Goal: Task Accomplishment & Management: Manage account settings

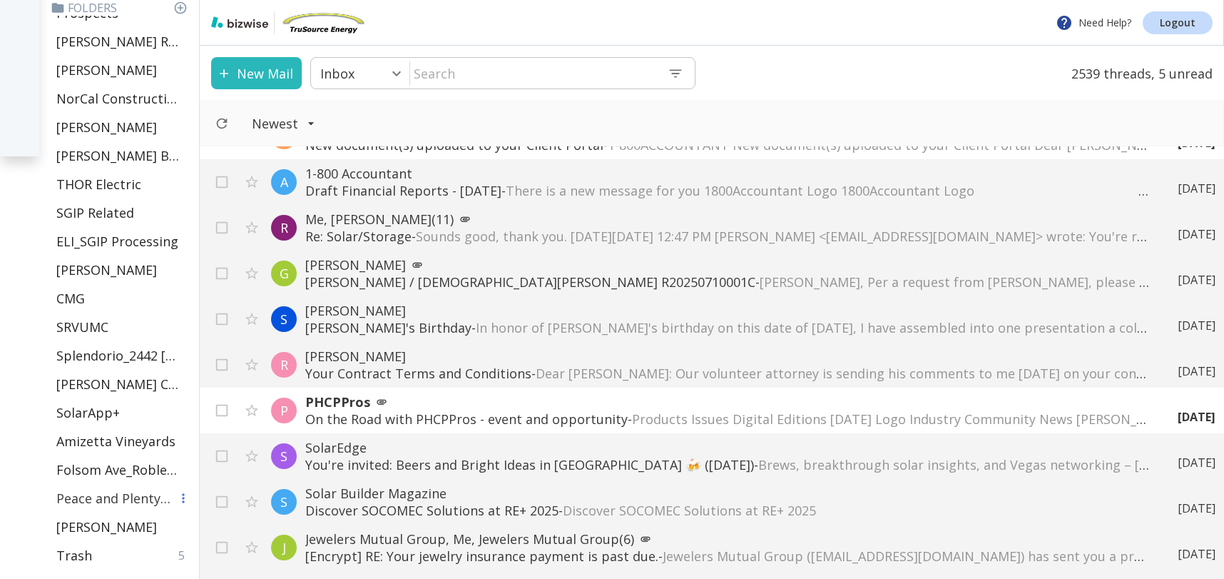
scroll to position [534, 0]
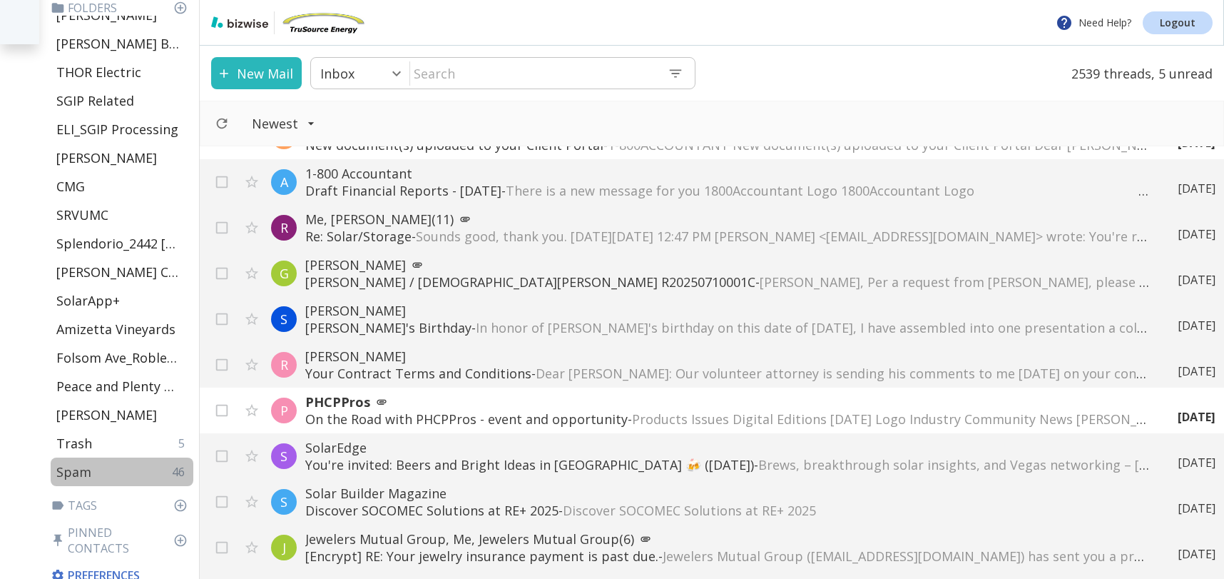
click at [84, 476] on p "Spam" at bounding box center [73, 471] width 35 height 17
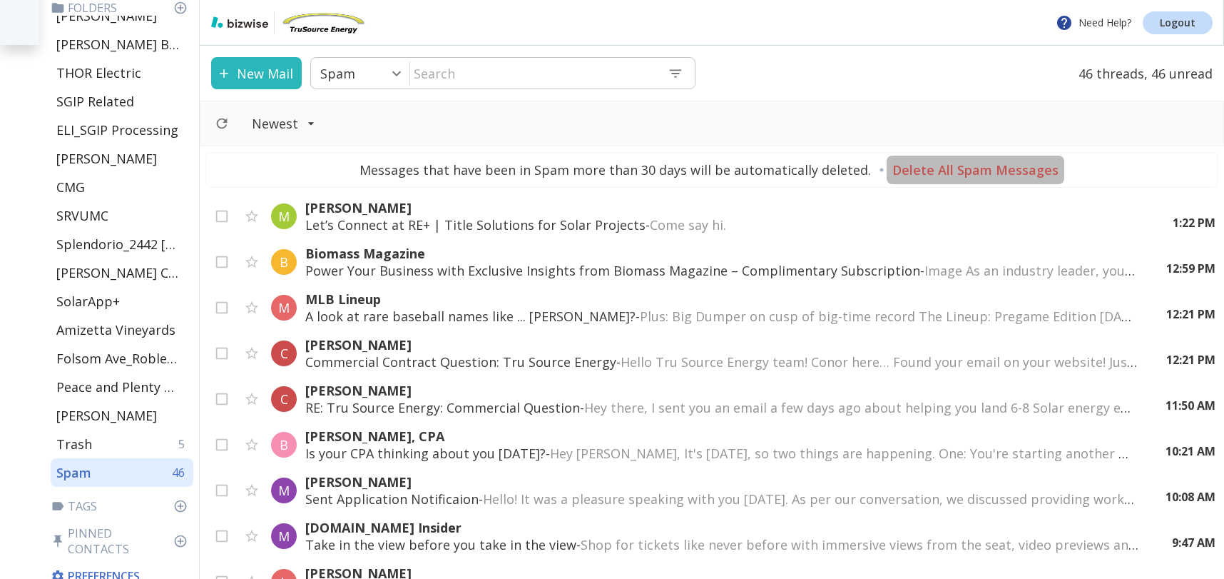
click at [1010, 171] on p "Delete All Spam Messages" at bounding box center [976, 169] width 166 height 17
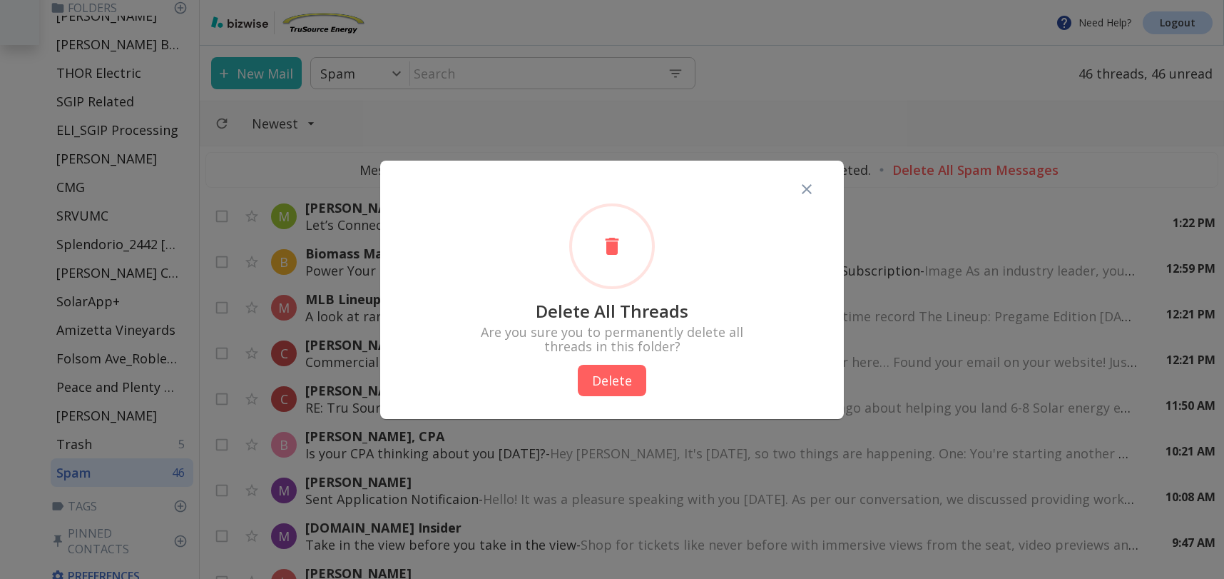
click at [602, 383] on button "Delete" at bounding box center [612, 380] width 69 height 31
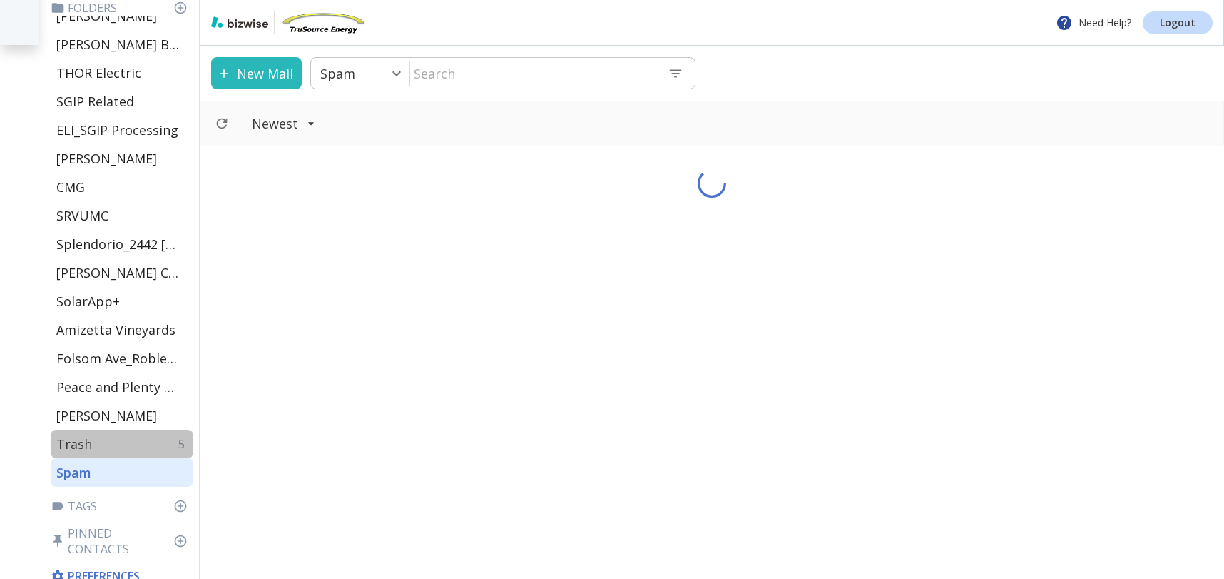
click at [90, 441] on div "Trash 5" at bounding box center [122, 444] width 143 height 29
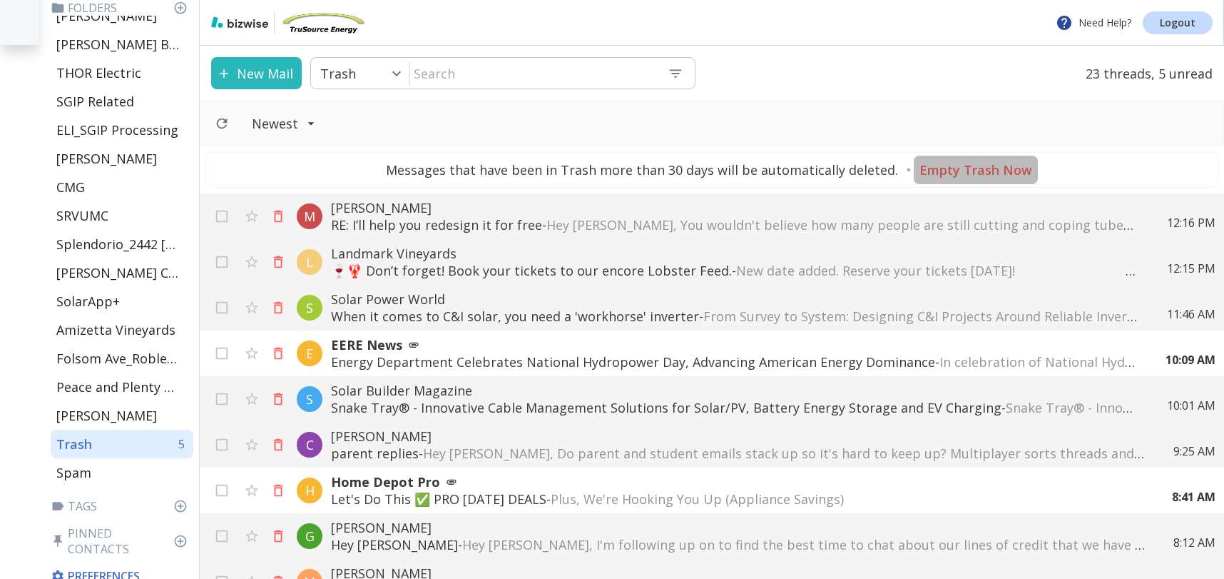
click at [993, 166] on p "Empty Trash Now" at bounding box center [976, 169] width 113 height 17
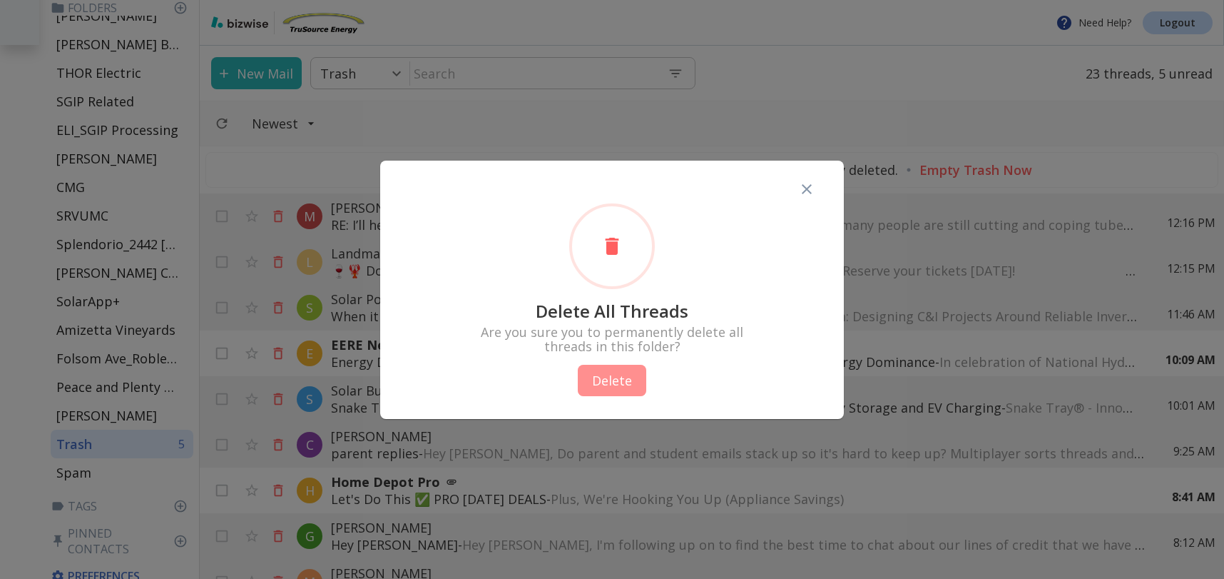
click at [621, 375] on button "Delete" at bounding box center [612, 380] width 69 height 31
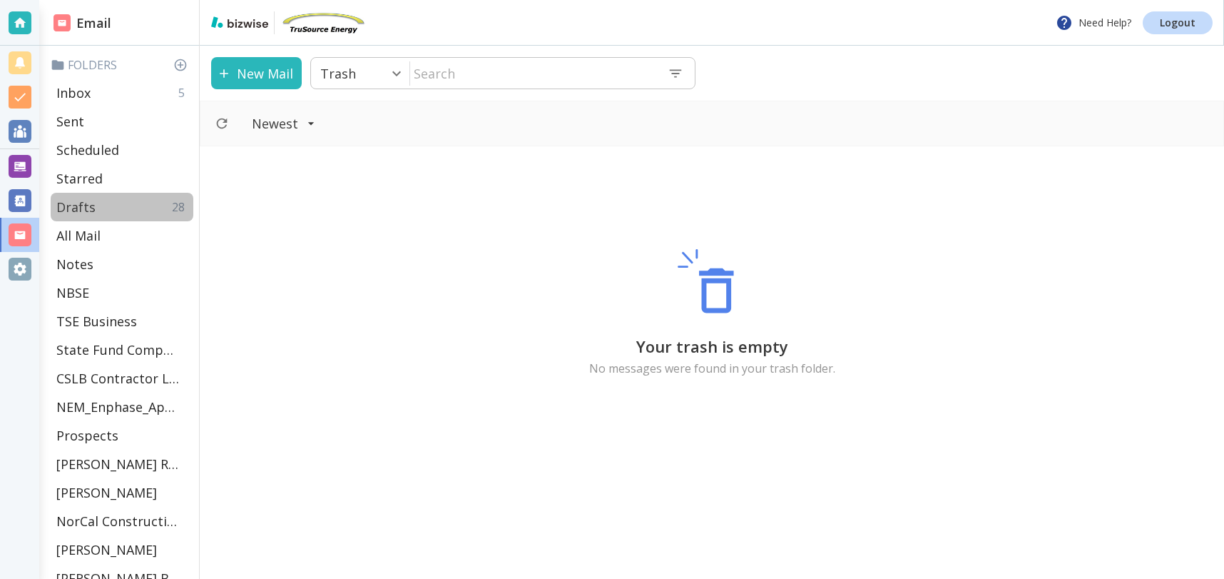
click at [99, 206] on div "Drafts 28" at bounding box center [122, 207] width 143 height 29
type input "4"
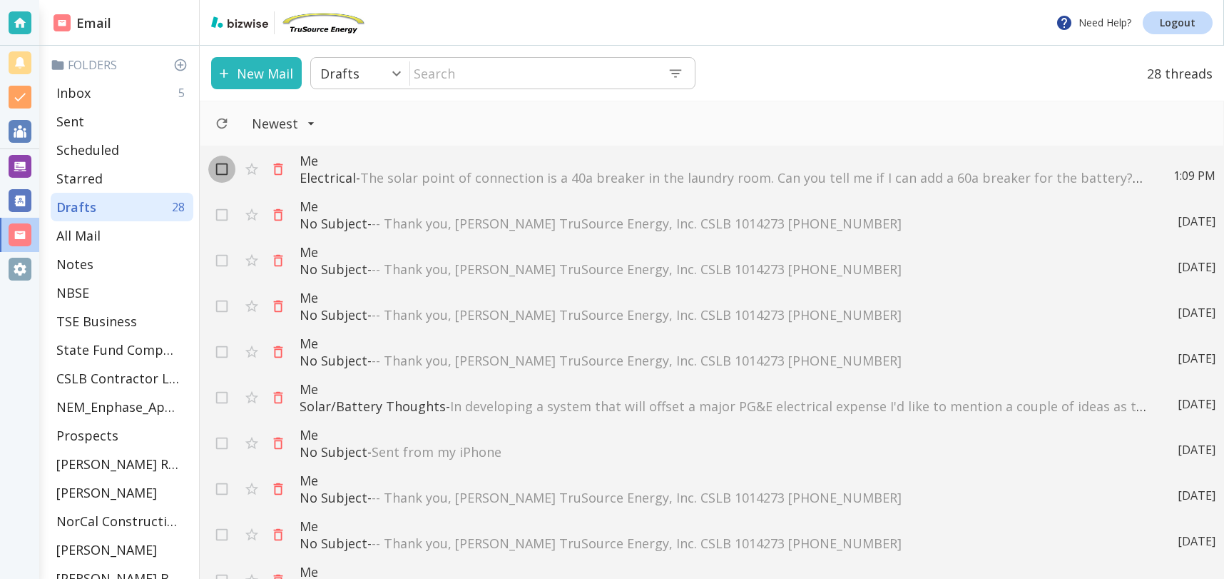
click at [226, 169] on input "checkbox" at bounding box center [221, 171] width 27 height 27
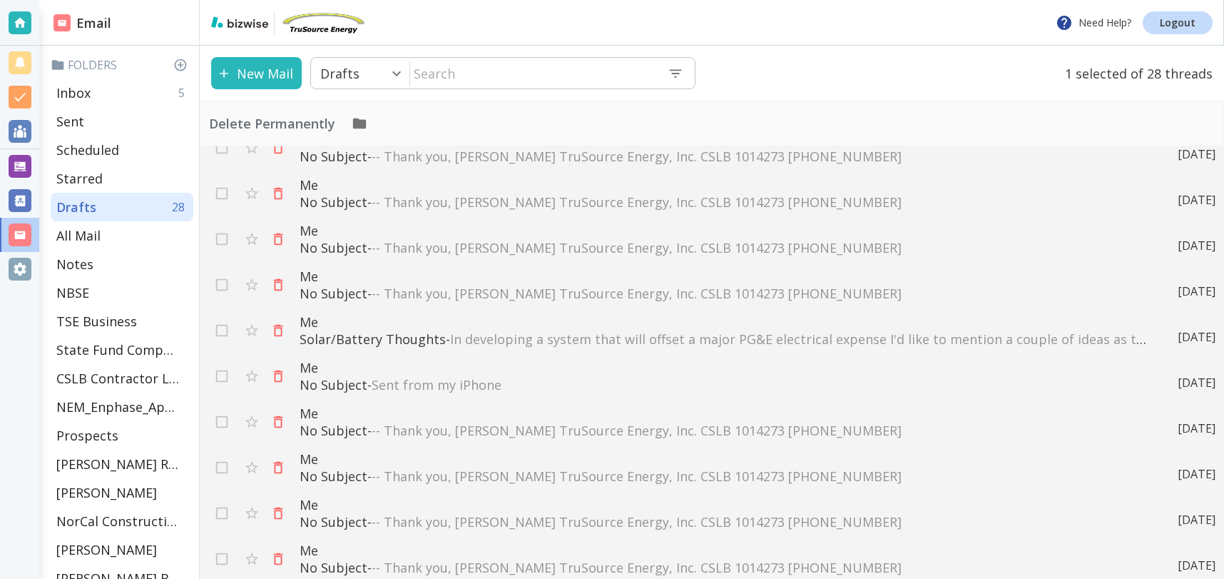
scroll to position [71, 0]
click at [226, 285] on input "checkbox" at bounding box center [221, 283] width 27 height 27
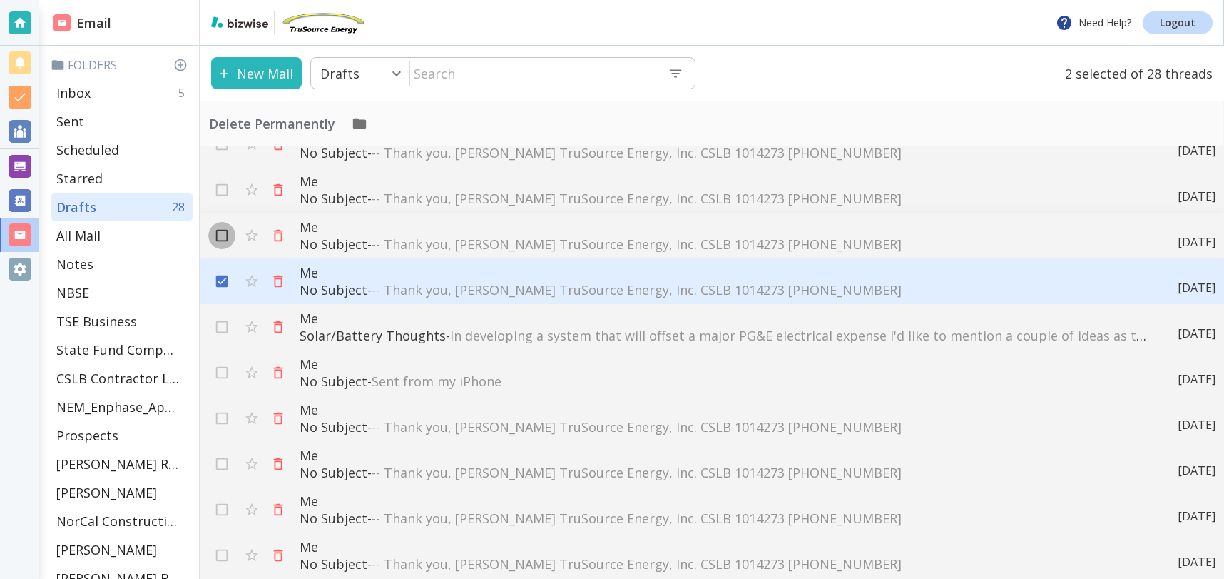
click at [225, 240] on div "Me Electrical - The solar point of connection is a 40a breaker in the laundry r…" at bounding box center [712, 362] width 1025 height 432
click at [223, 203] on input "checkbox" at bounding box center [221, 194] width 27 height 27
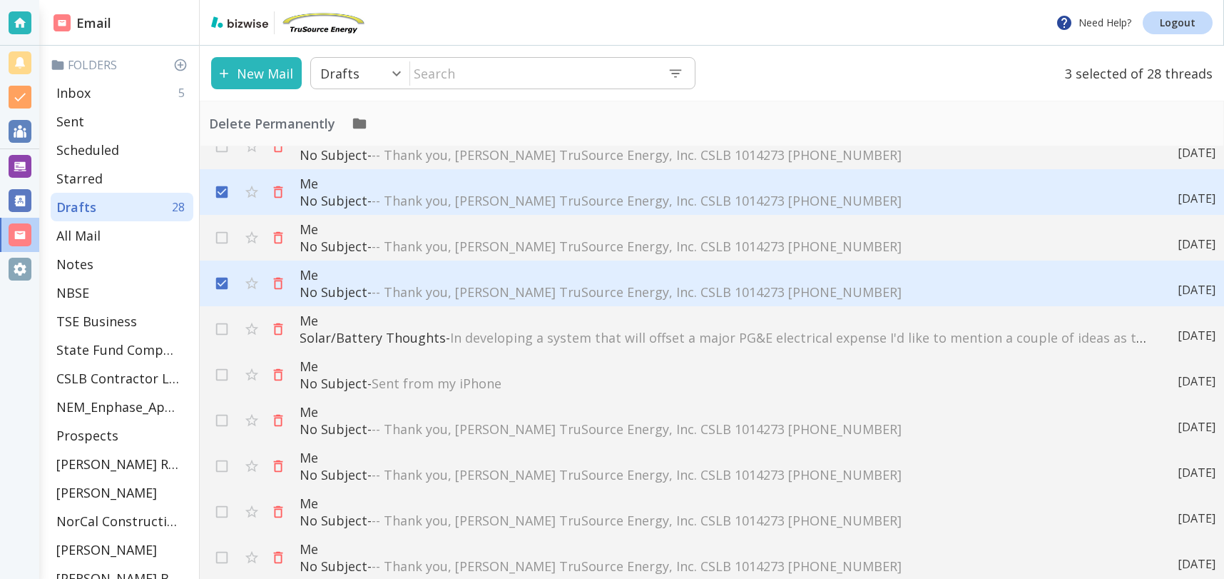
click at [224, 235] on div "Me Electrical - The solar point of connection is a 40a breaker in the laundry r…" at bounding box center [712, 362] width 1025 height 432
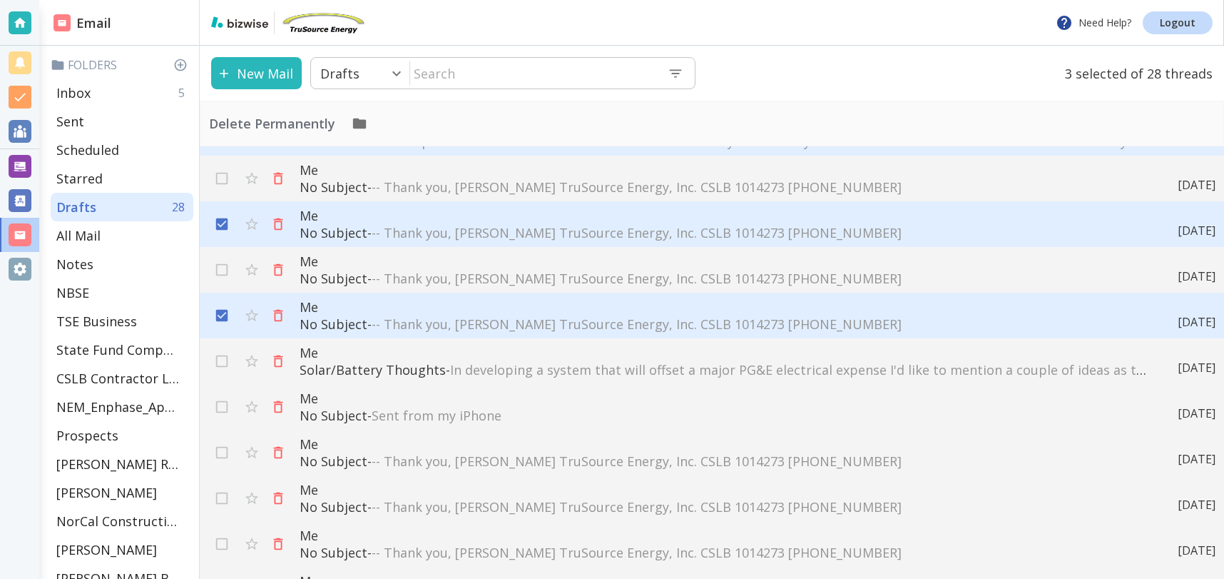
scroll to position [0, 0]
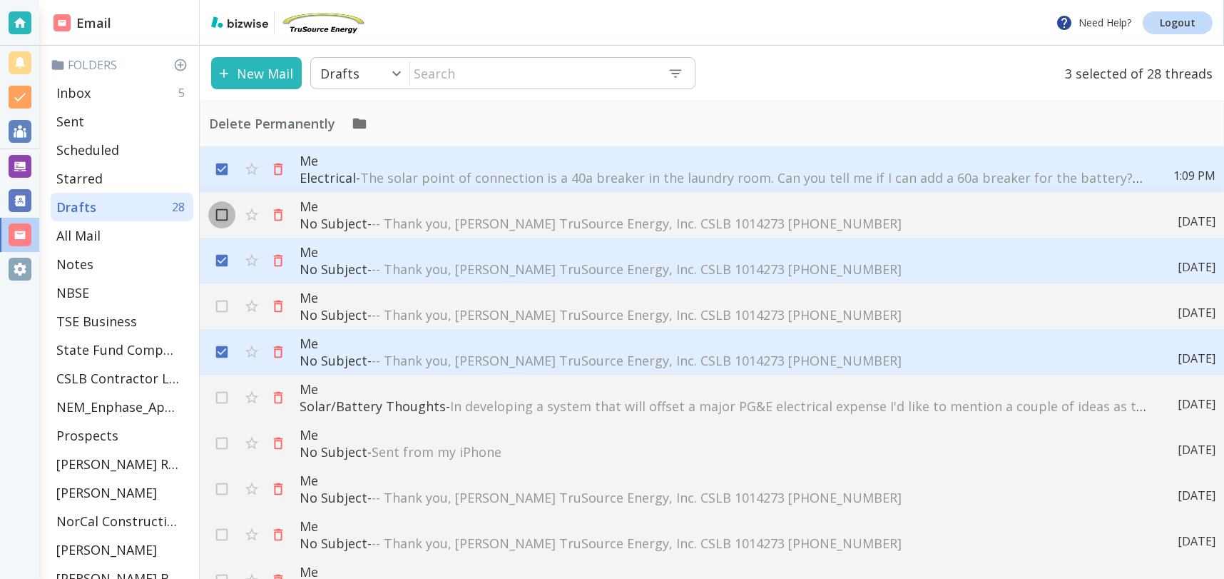
click at [220, 216] on input "checkbox" at bounding box center [221, 217] width 27 height 27
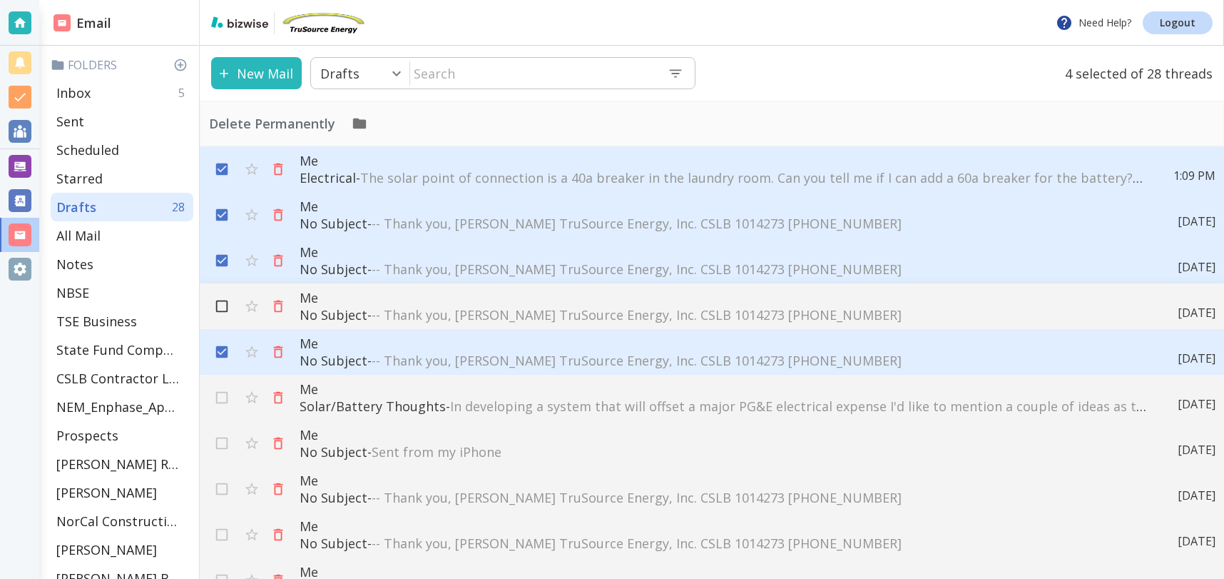
click at [219, 298] on input "checkbox" at bounding box center [221, 308] width 27 height 27
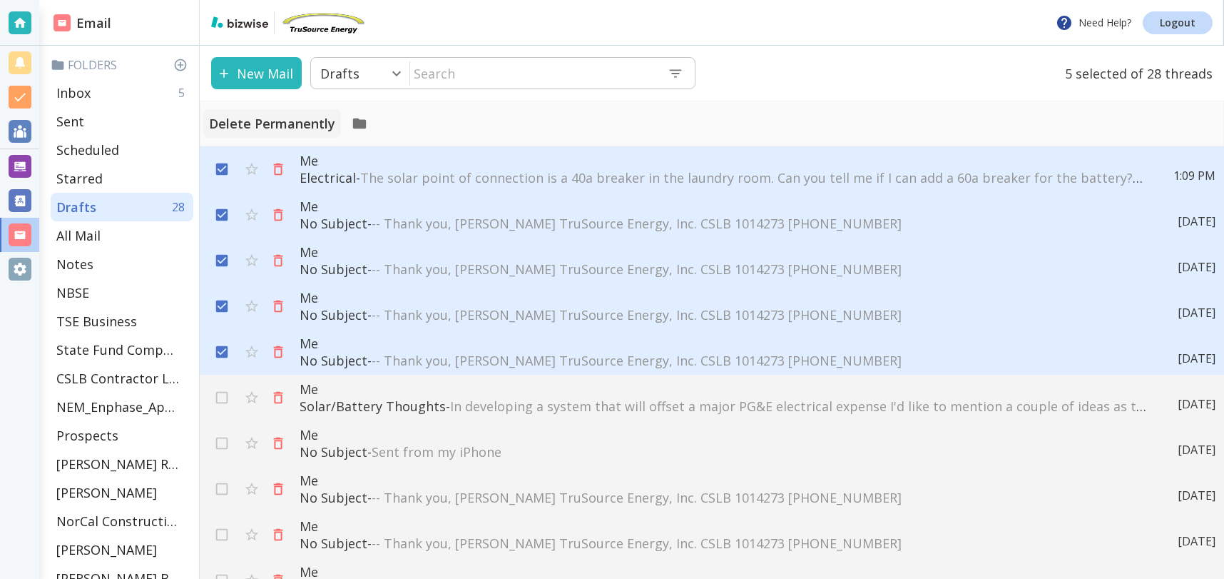
click at [294, 126] on p "Delete Permanently" at bounding box center [272, 123] width 126 height 17
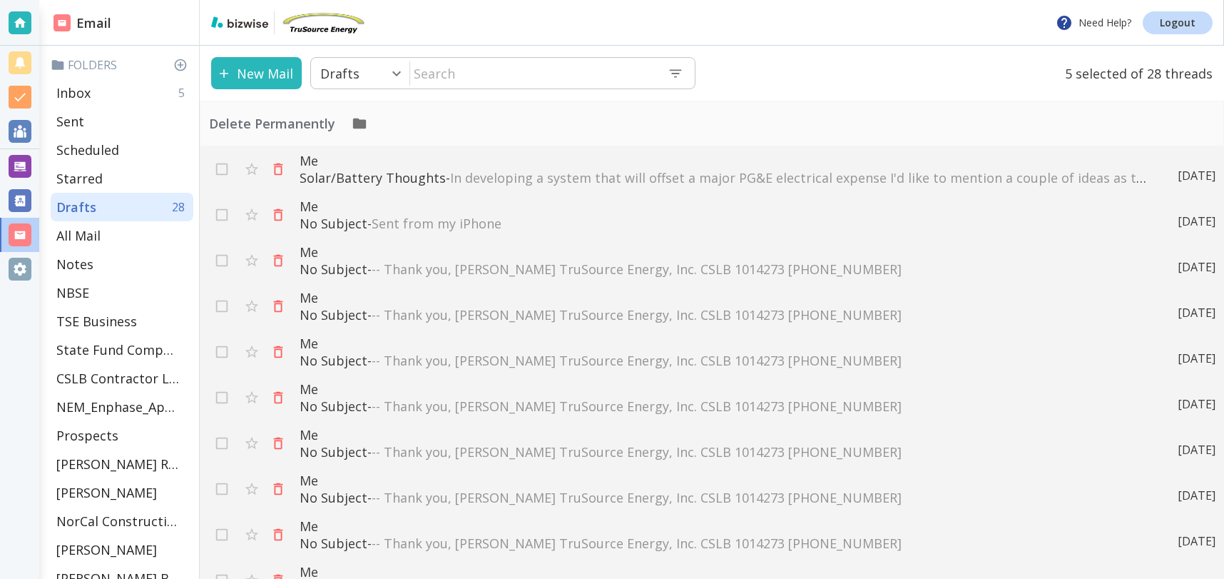
click at [547, 177] on span "In developing a system that will offset a major PG&E electrical expense I'd lik…" at bounding box center [1013, 177] width 1127 height 17
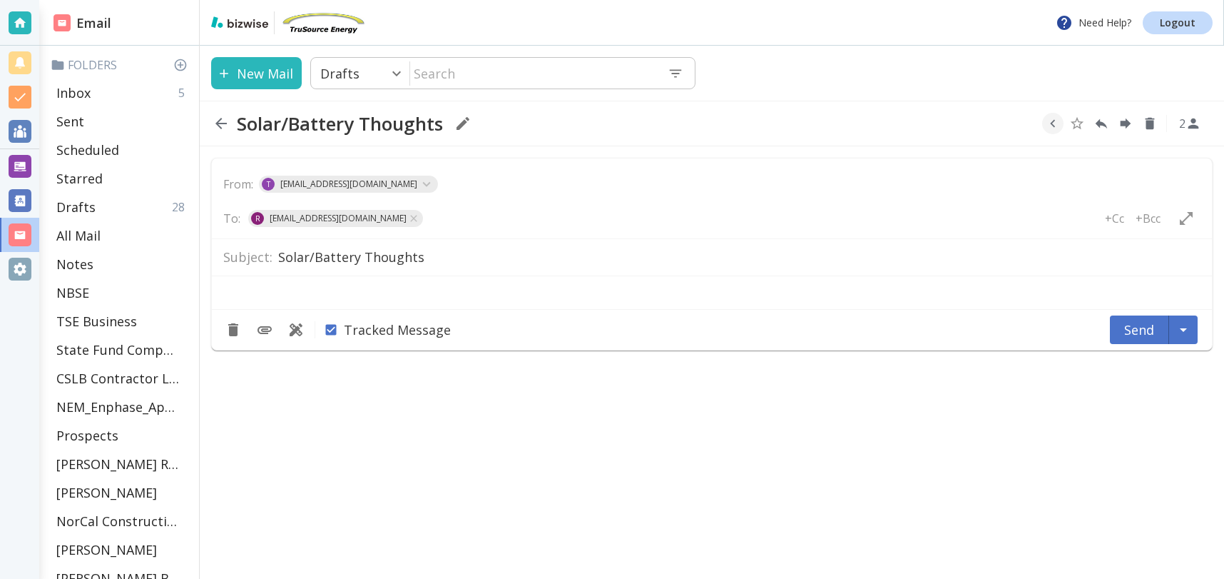
type textarea "<div class="bizwise_content">In developing a system that will offset a major PG…"
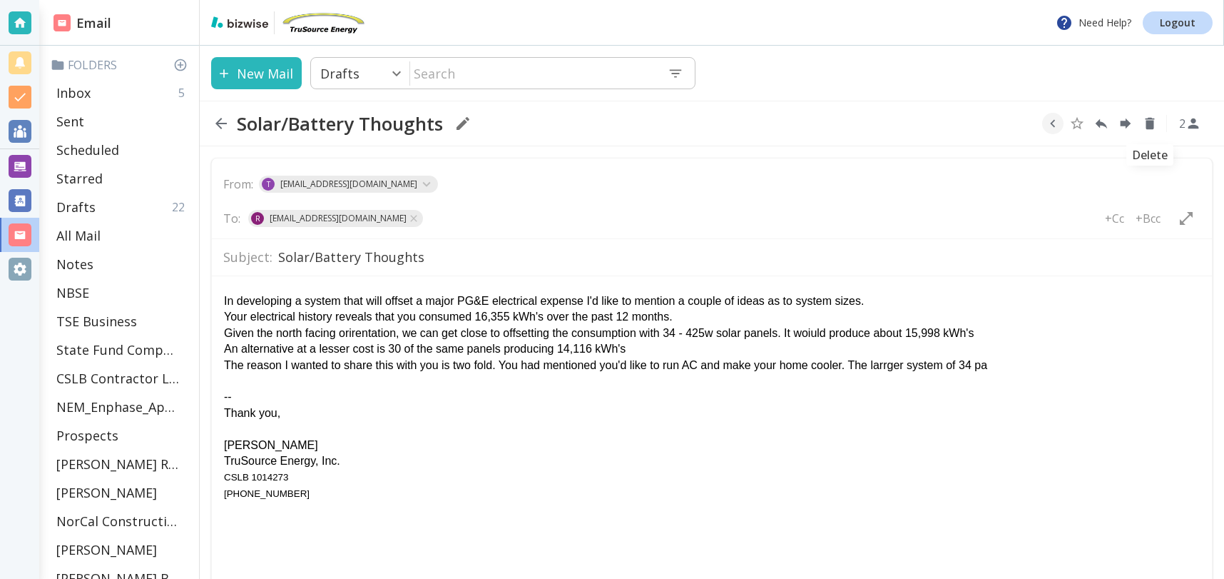
click at [1153, 122] on icon "Delete" at bounding box center [1150, 124] width 9 height 12
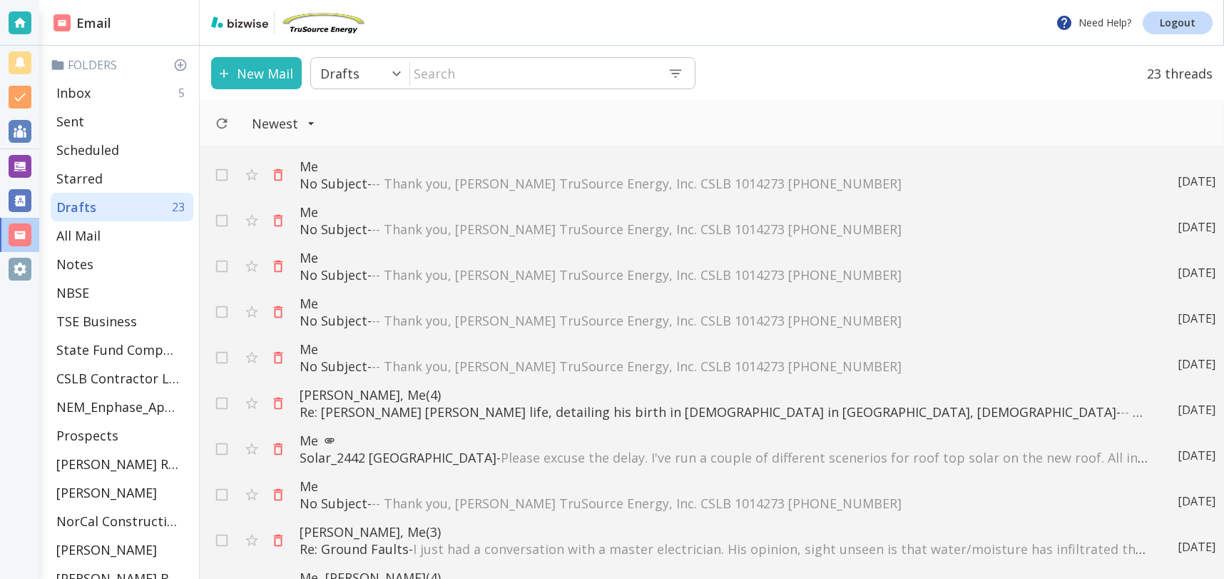
scroll to position [533, 0]
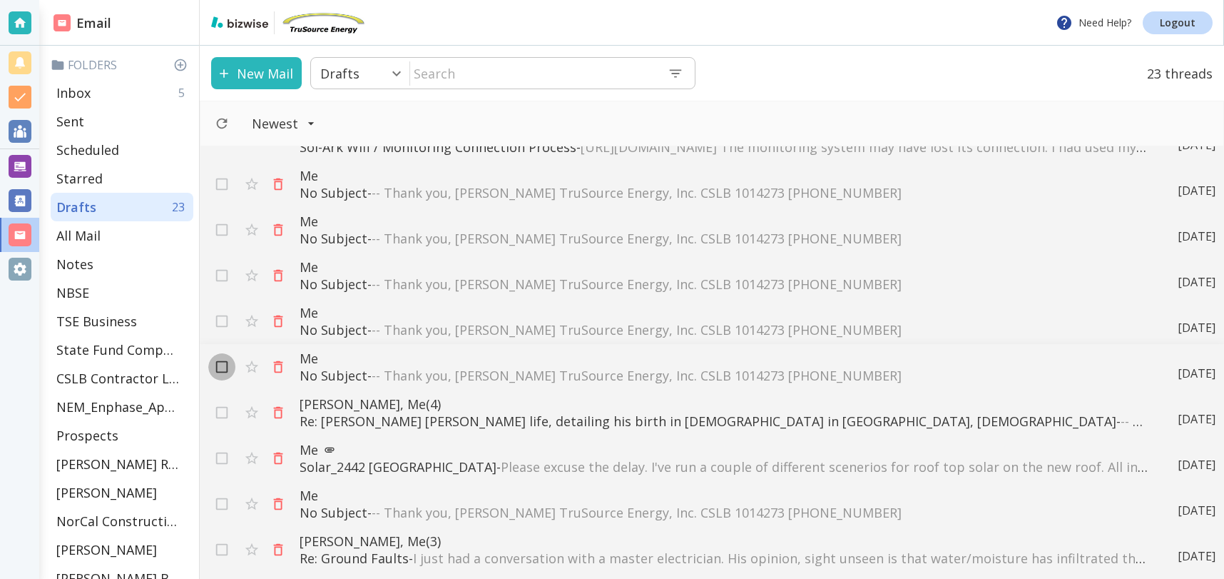
click at [219, 362] on input "checkbox" at bounding box center [221, 369] width 27 height 27
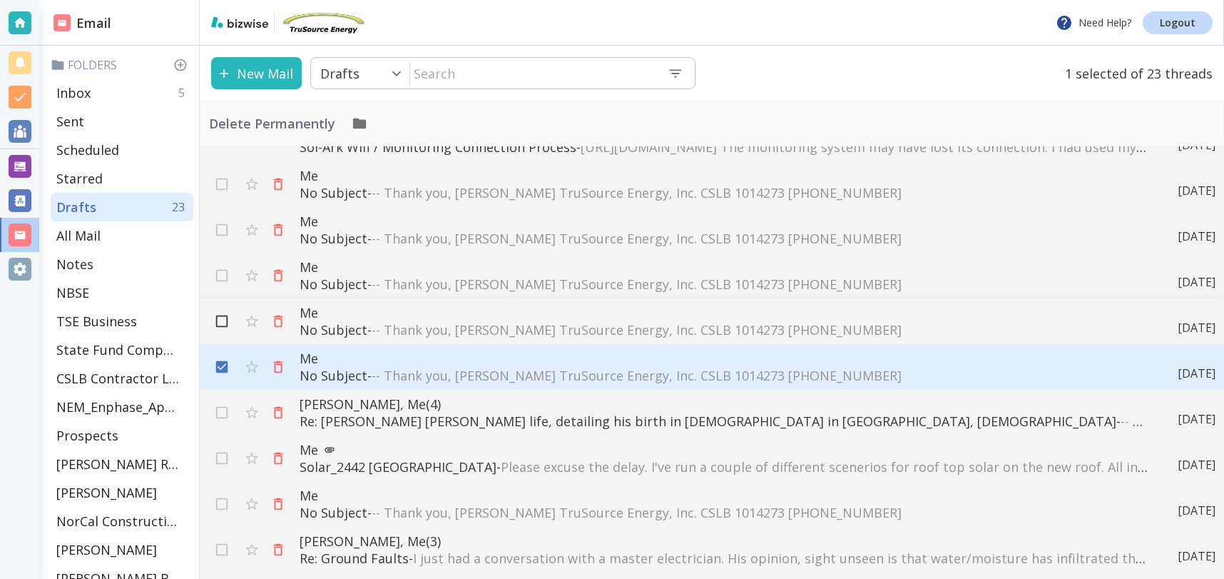
click at [221, 323] on input "checkbox" at bounding box center [221, 323] width 27 height 27
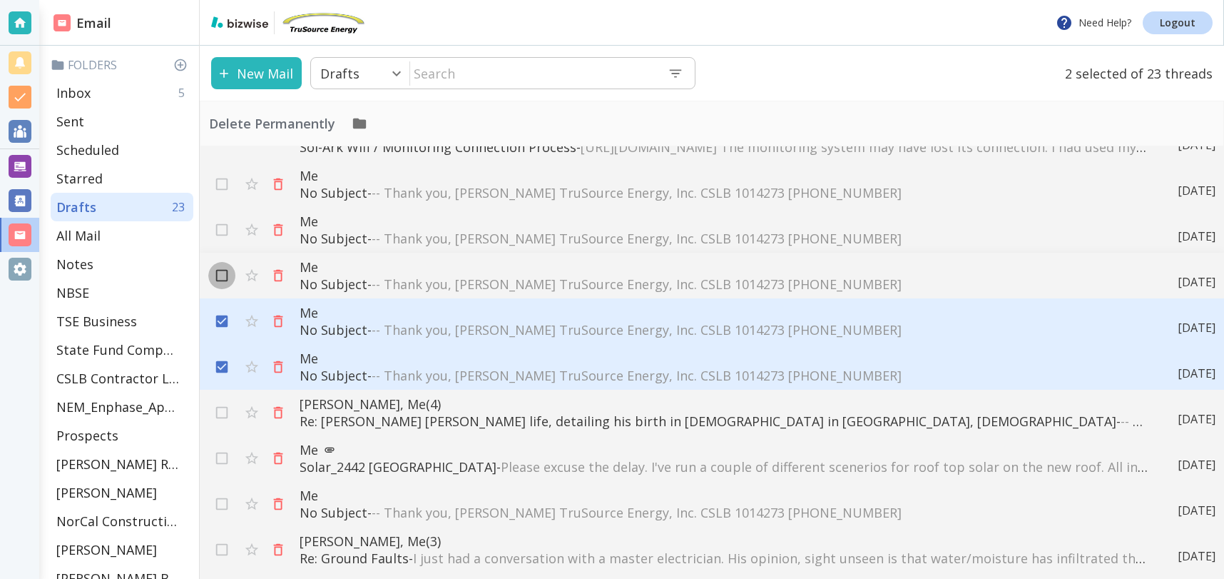
click at [217, 275] on input "checkbox" at bounding box center [221, 278] width 27 height 27
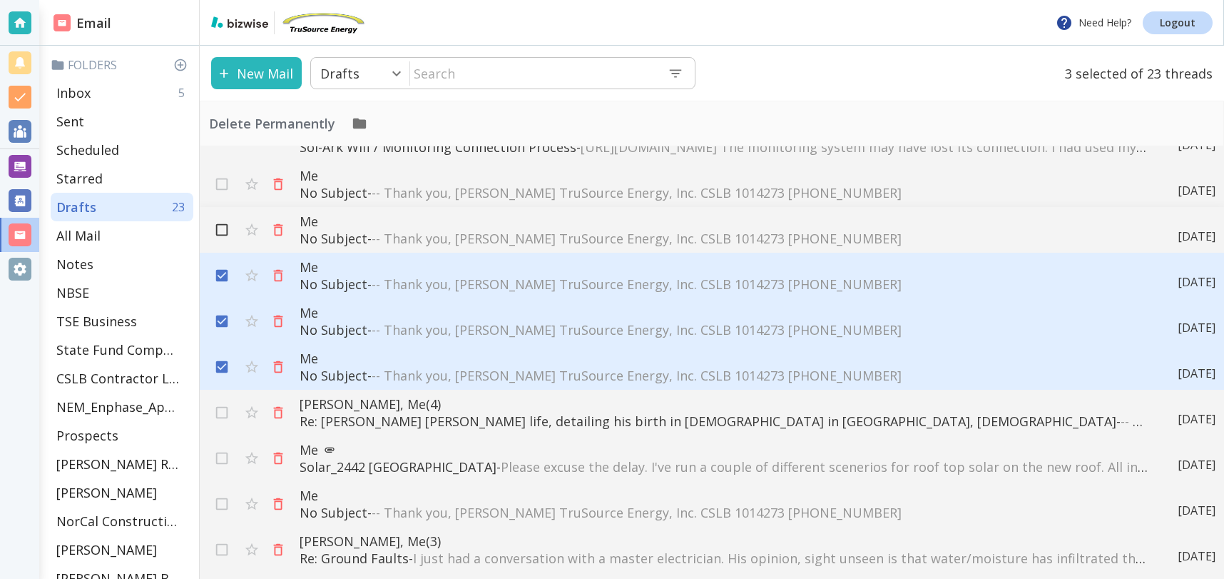
click at [216, 224] on input "checkbox" at bounding box center [221, 232] width 27 height 27
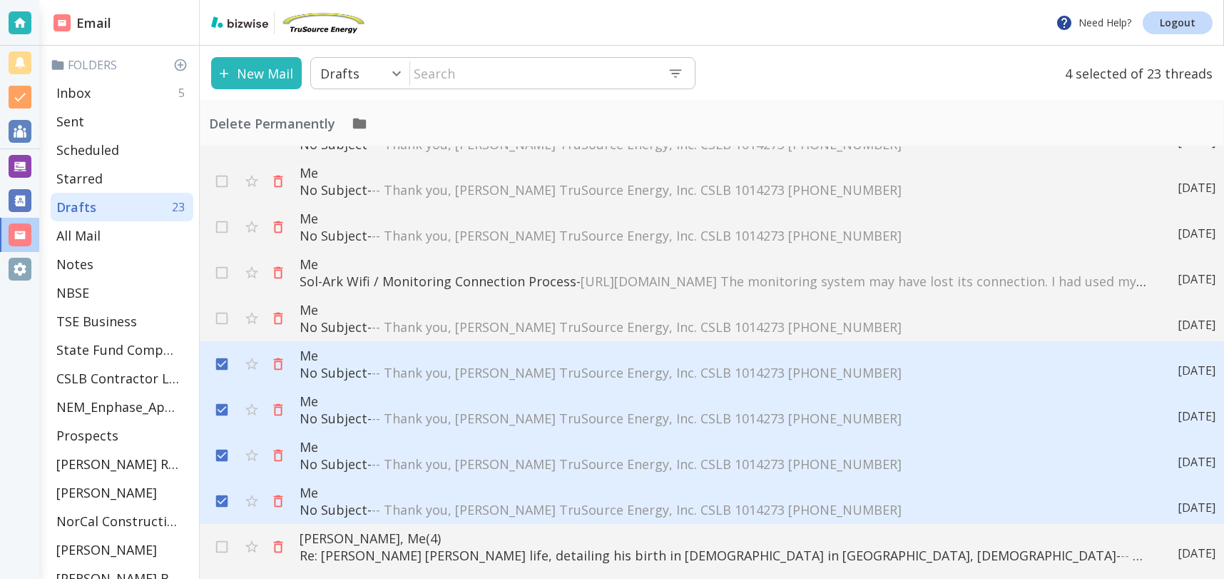
scroll to position [393, 0]
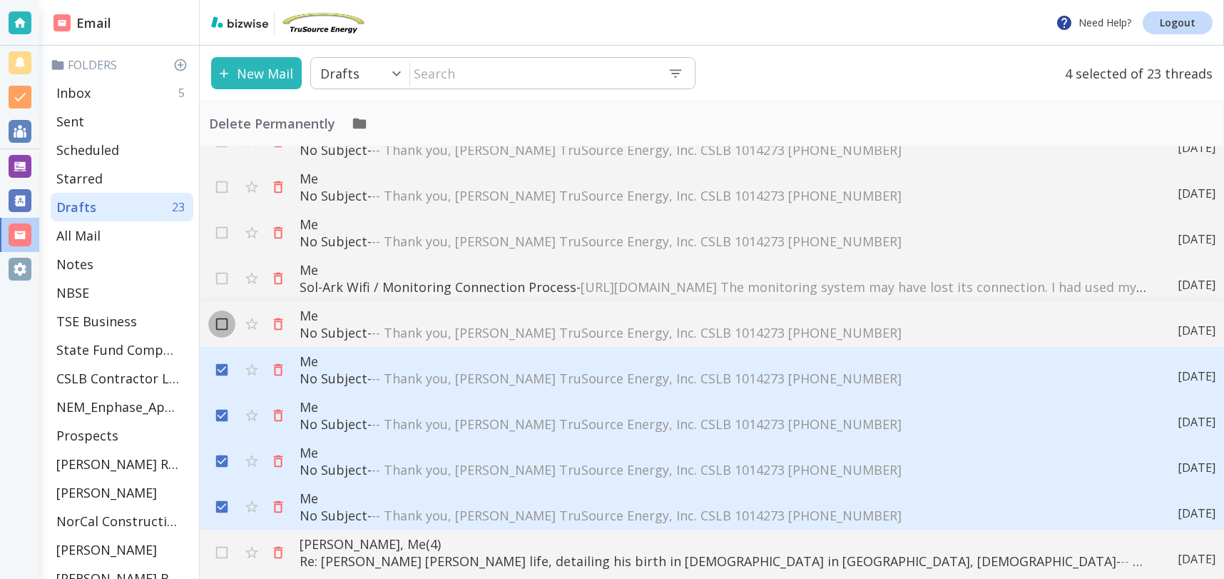
click at [220, 323] on input "checkbox" at bounding box center [221, 326] width 27 height 27
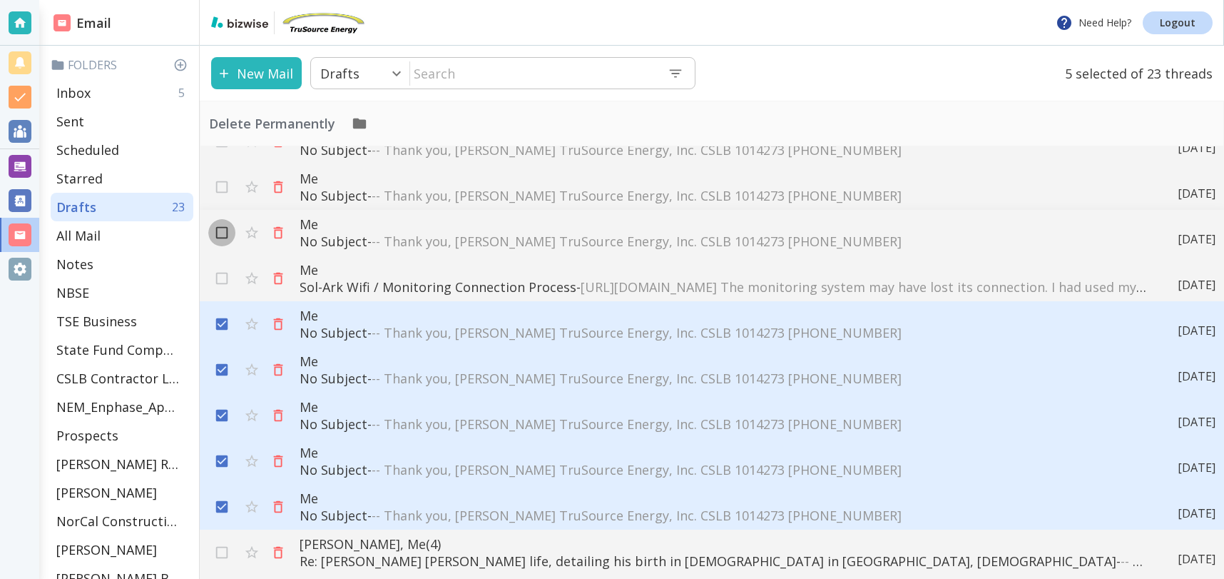
click at [221, 234] on input "checkbox" at bounding box center [221, 235] width 27 height 27
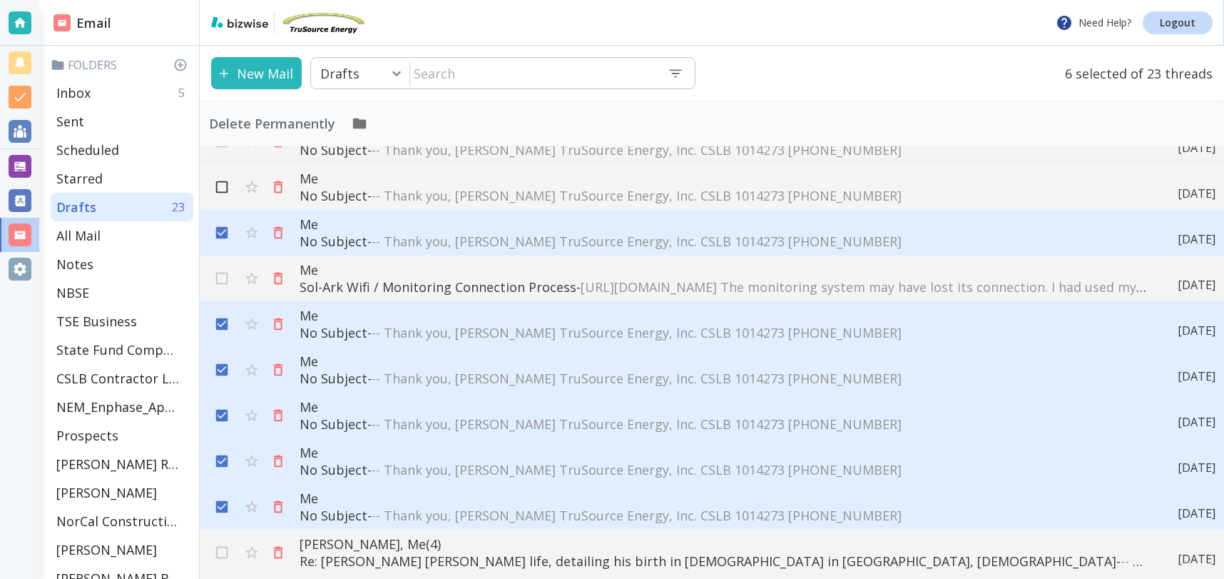
click at [218, 199] on input "checkbox" at bounding box center [221, 189] width 27 height 27
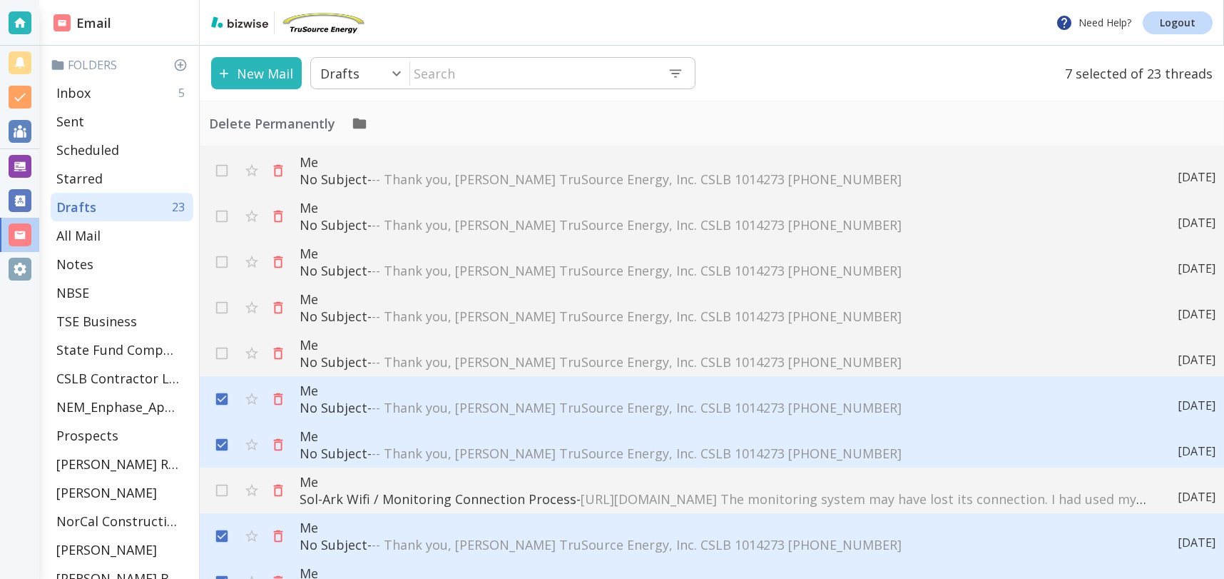
scroll to position [181, 0]
click at [215, 347] on input "checkbox" at bounding box center [221, 356] width 27 height 27
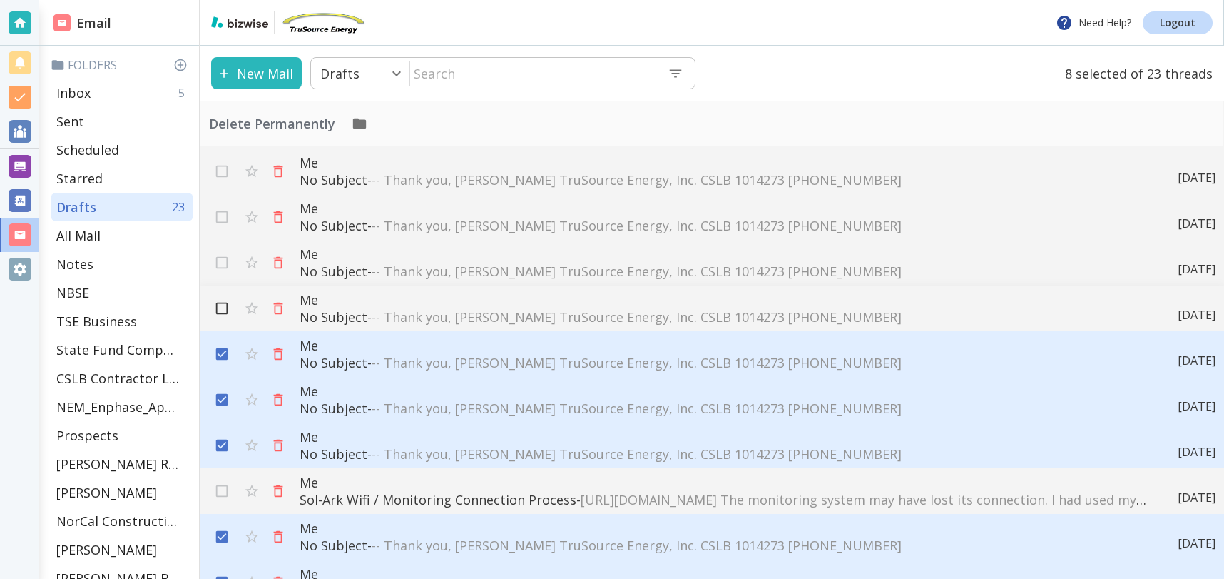
click at [221, 303] on input "checkbox" at bounding box center [221, 311] width 27 height 27
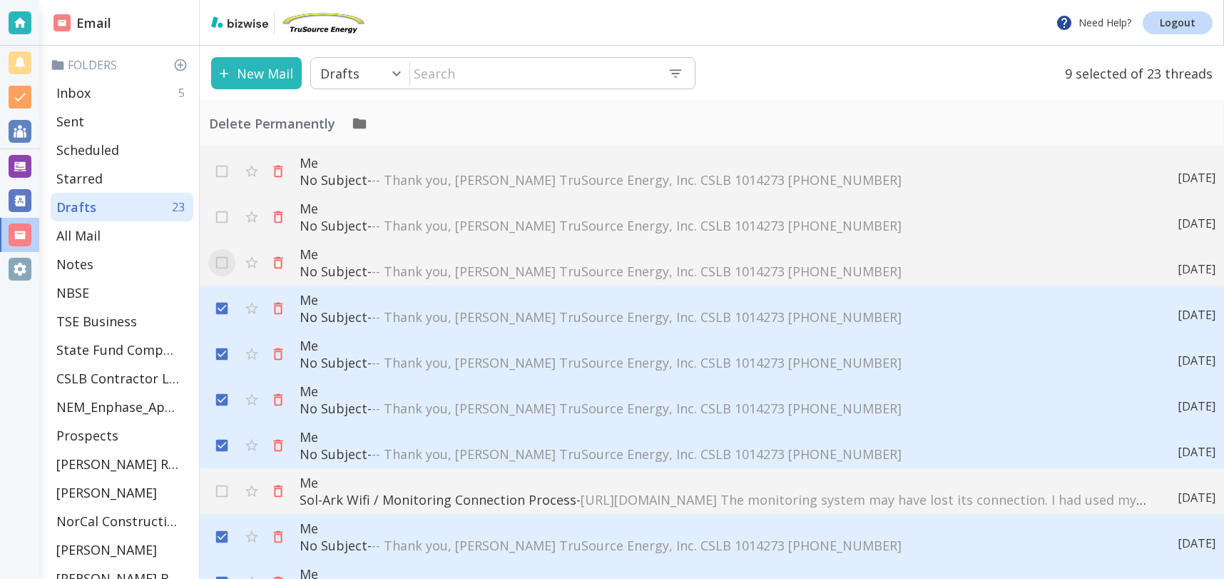
drag, startPoint x: 220, startPoint y: 256, endPoint x: 220, endPoint y: 235, distance: 20.7
click at [221, 246] on div "Me No Subject - -- Thank you, [PERSON_NAME] TruSource Energy, Inc. CSLB 1014273…" at bounding box center [712, 263] width 1025 height 46
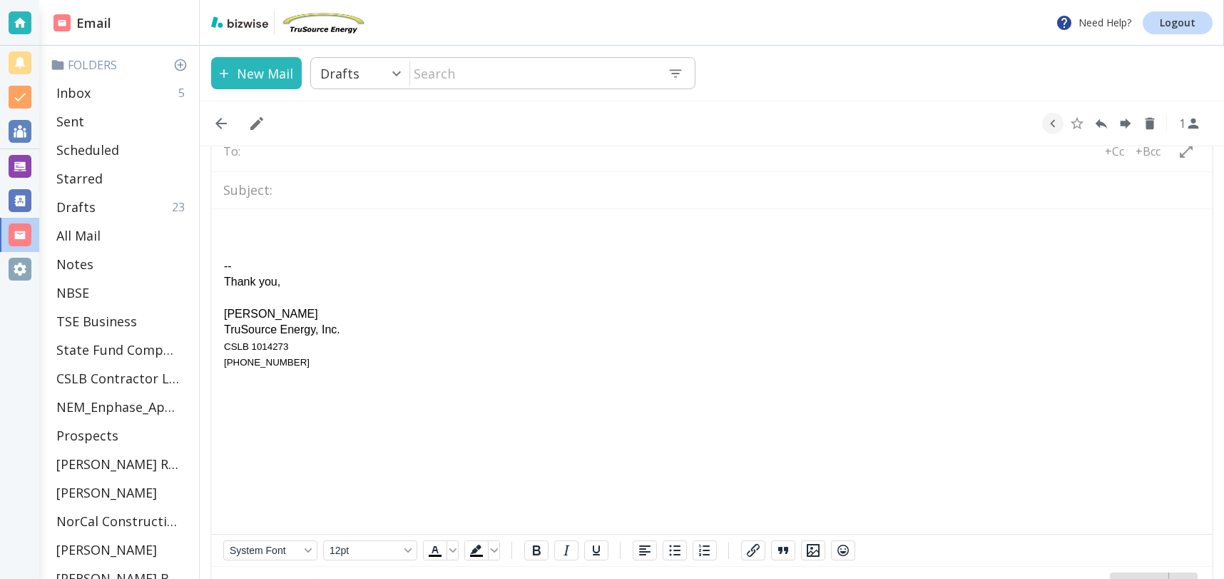
scroll to position [110, 0]
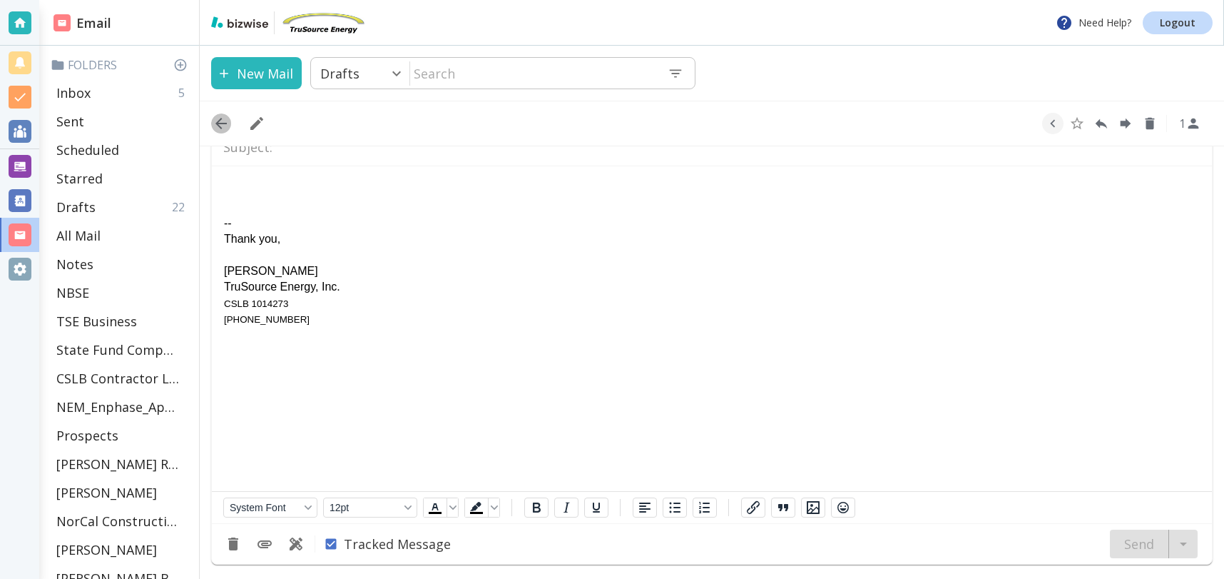
click at [217, 123] on icon "button" at bounding box center [220, 123] width 11 height 11
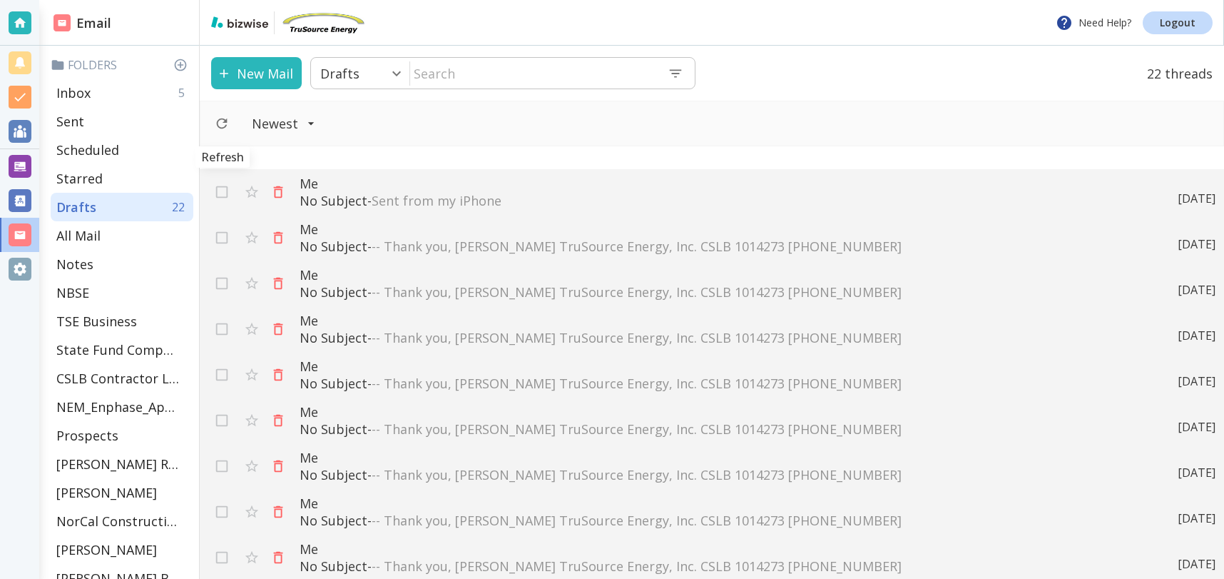
scroll to position [181, 0]
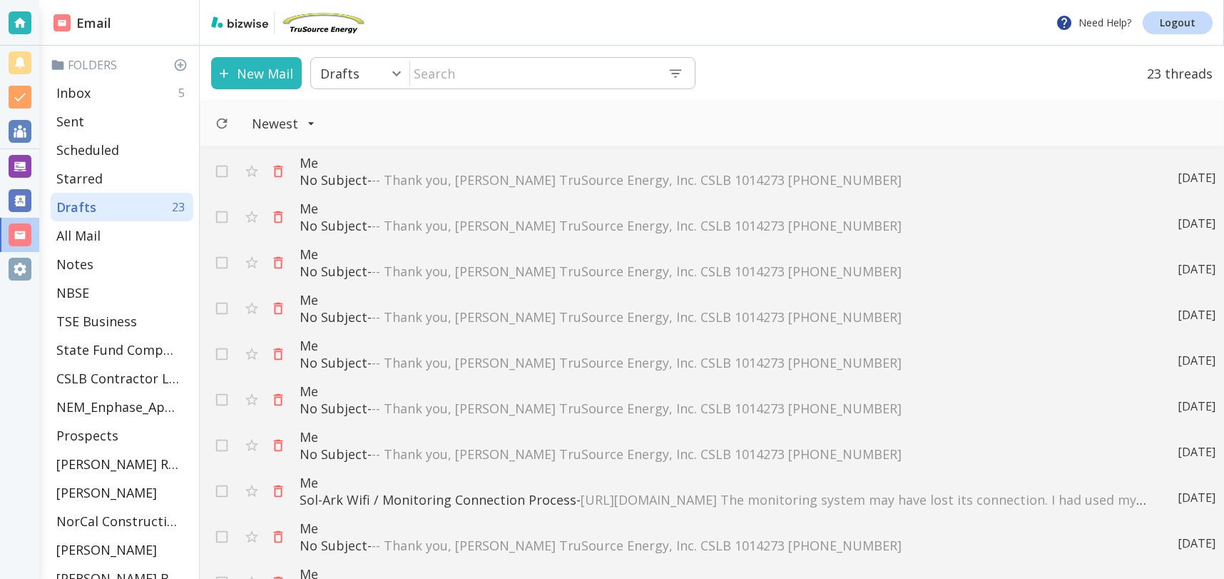
click at [279, 179] on button "button" at bounding box center [278, 171] width 26 height 26
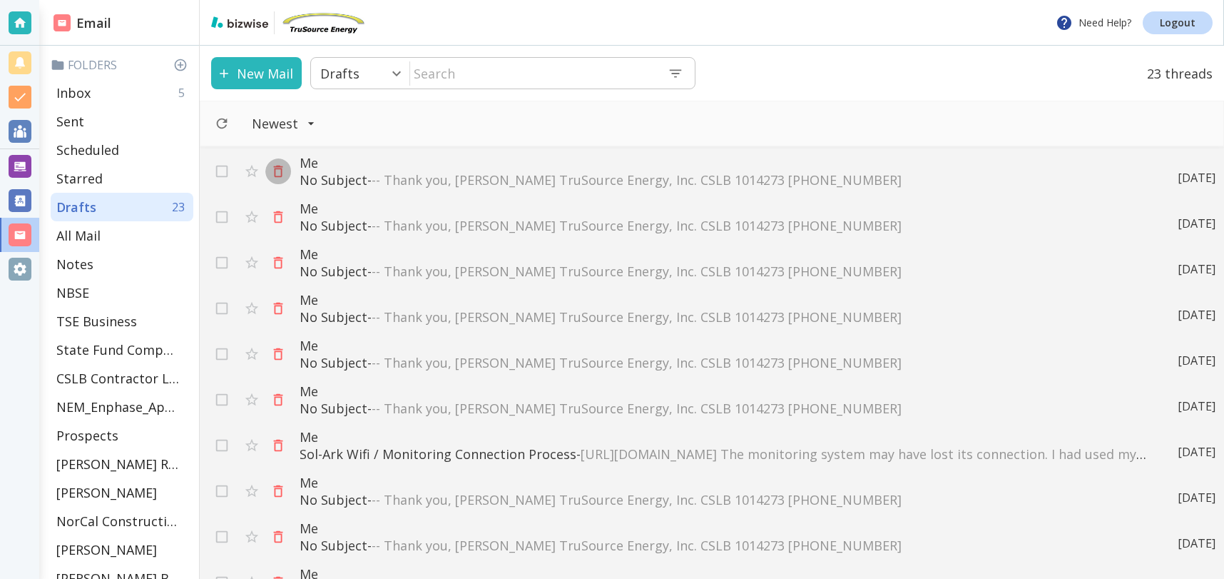
click at [279, 180] on button "button" at bounding box center [278, 171] width 26 height 26
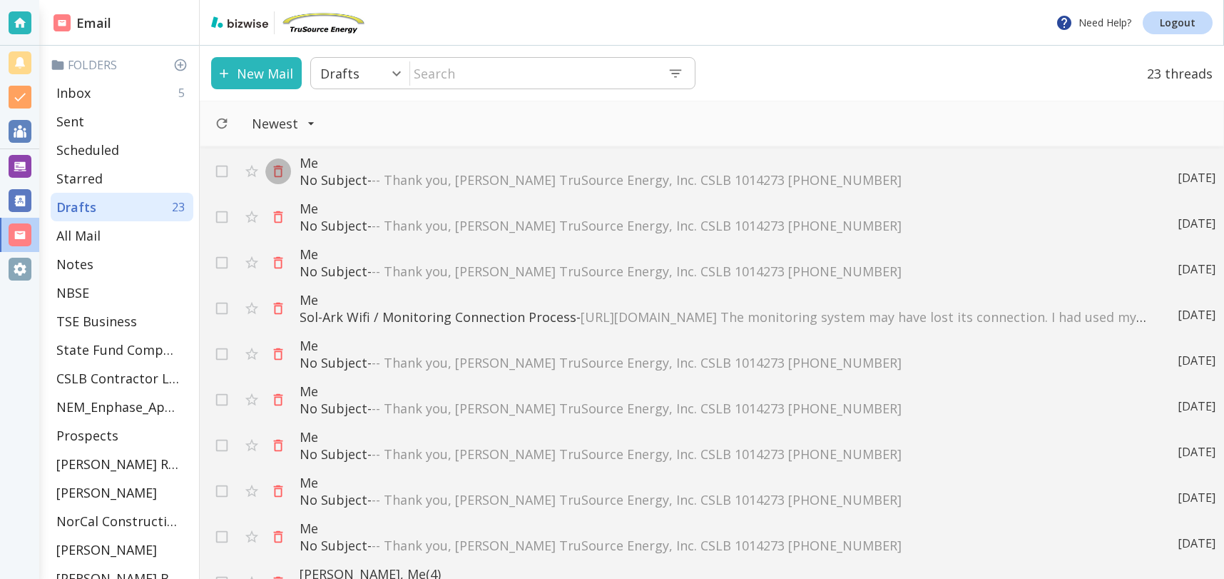
click at [279, 174] on icon "button" at bounding box center [278, 171] width 16 height 16
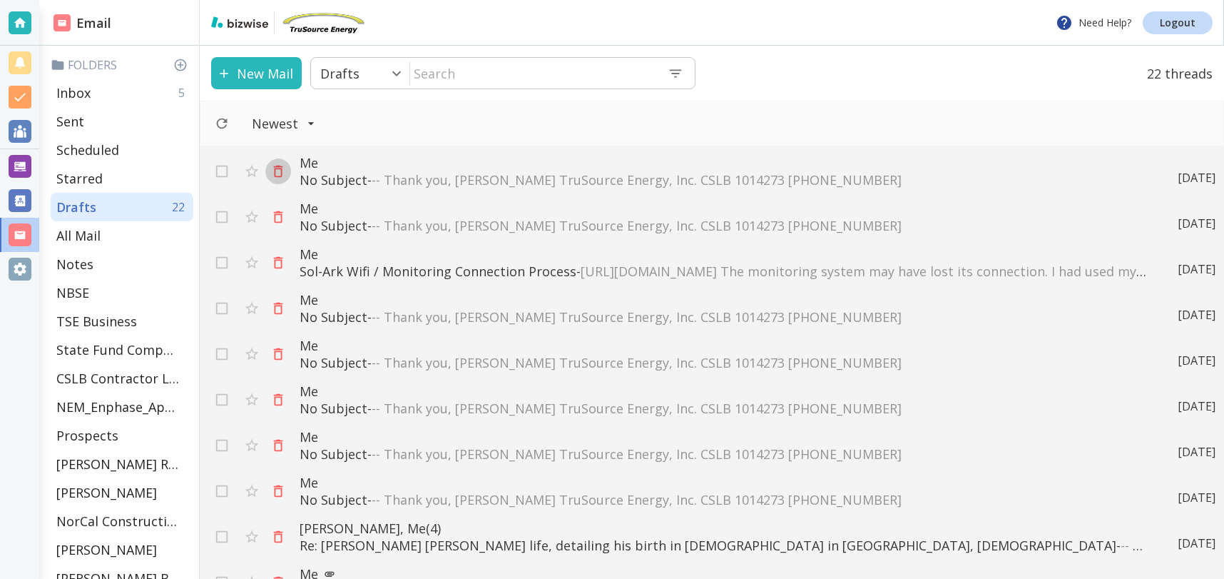
click at [279, 174] on icon "button" at bounding box center [278, 171] width 16 height 16
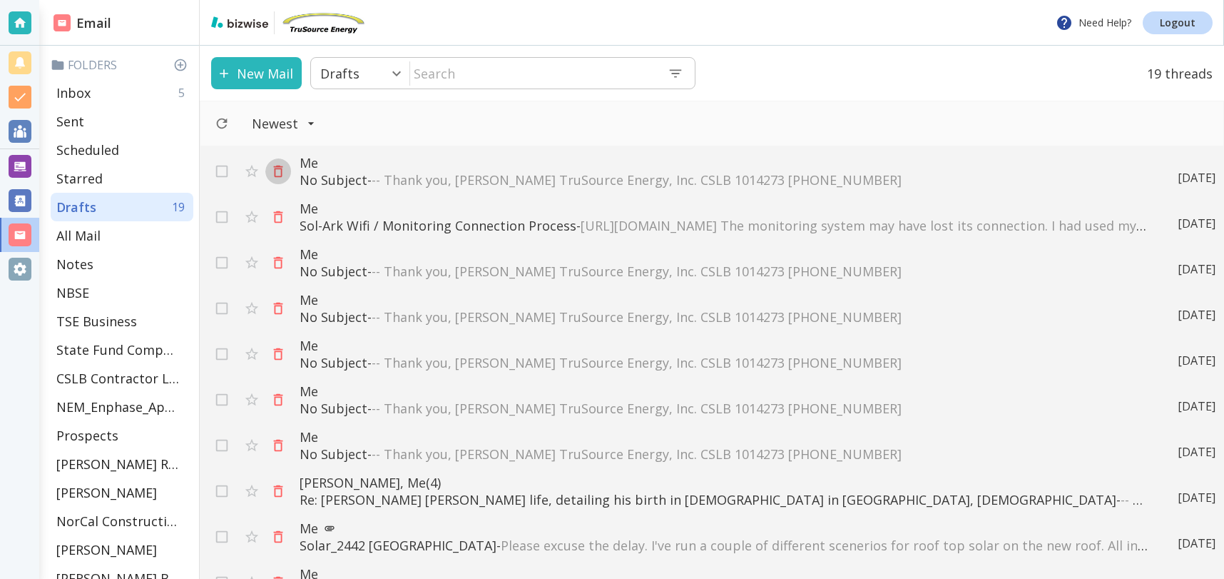
click at [279, 171] on icon "button" at bounding box center [278, 171] width 16 height 16
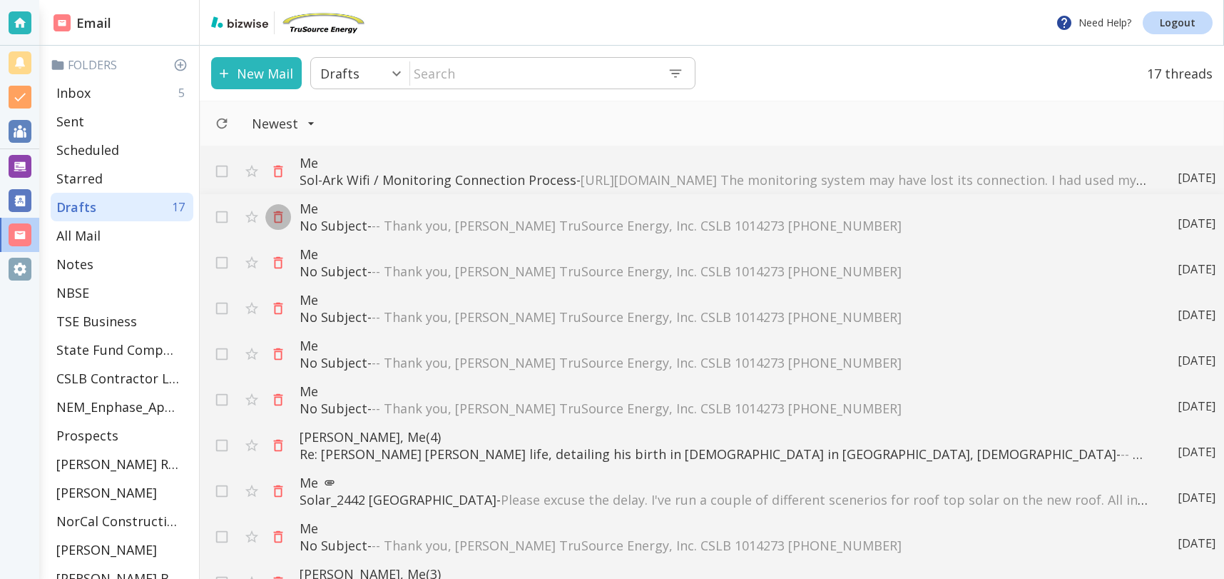
click at [280, 220] on icon "button" at bounding box center [278, 217] width 16 height 16
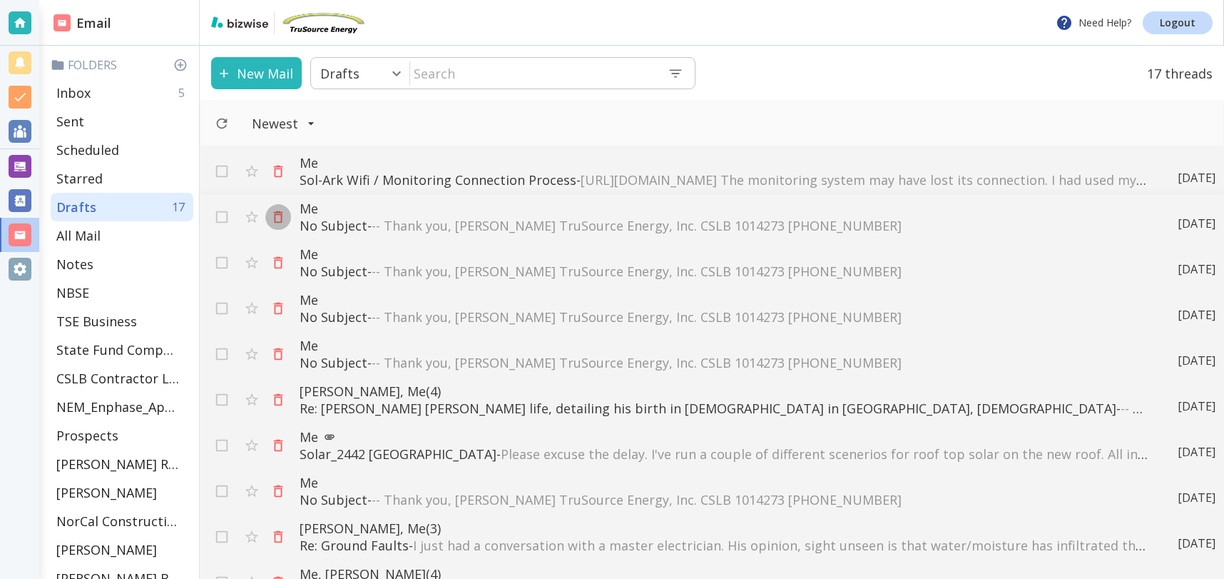
click at [280, 220] on icon "button" at bounding box center [278, 217] width 16 height 16
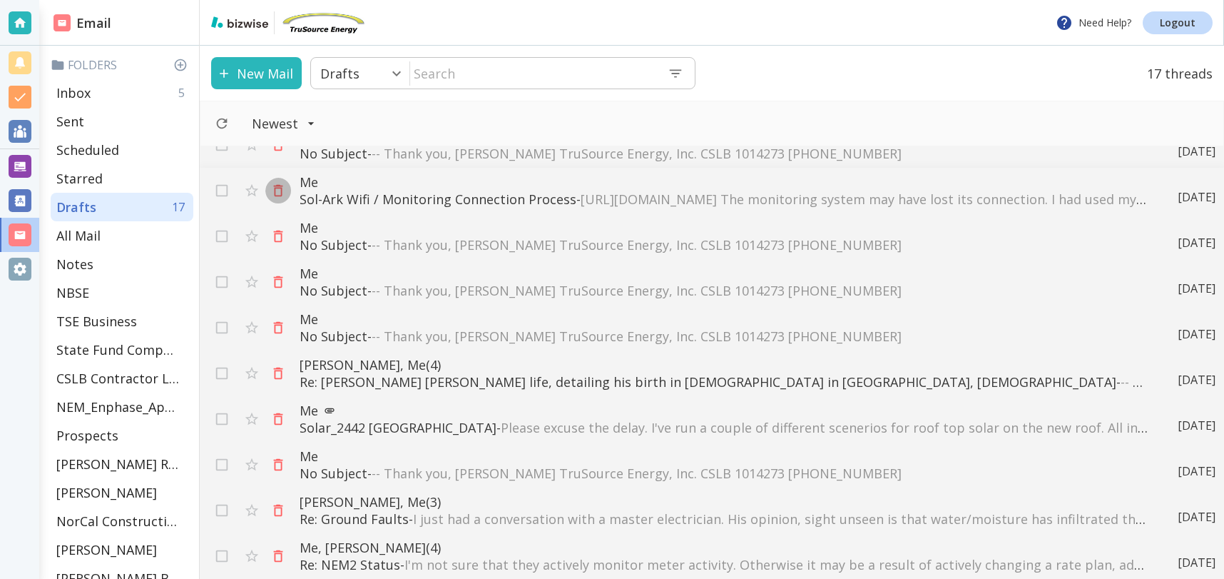
click at [274, 195] on icon "button" at bounding box center [278, 191] width 16 height 16
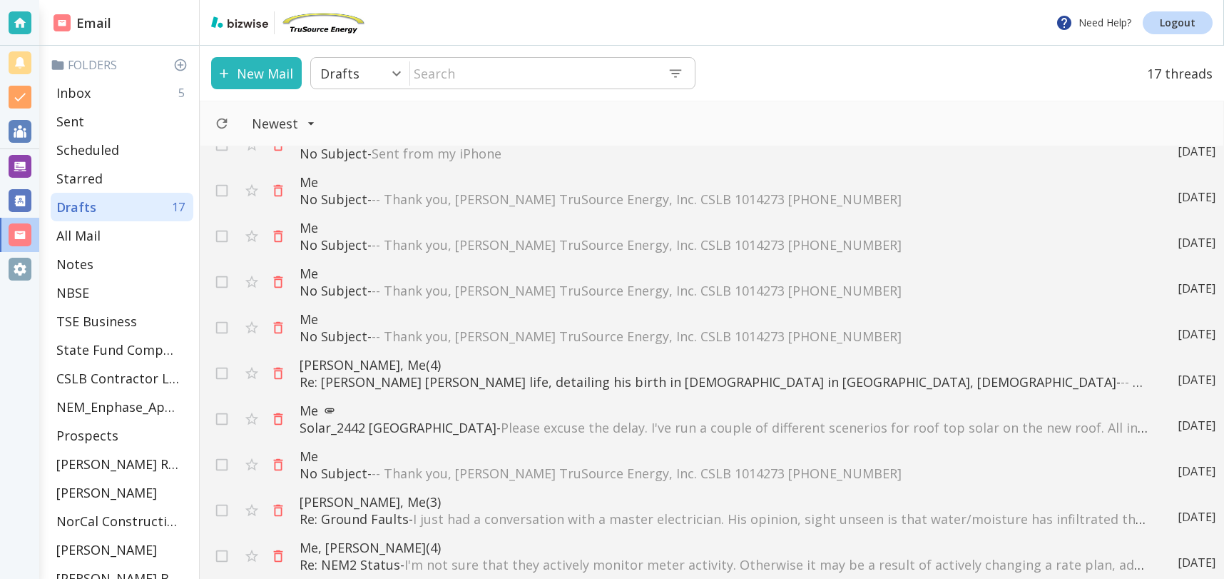
scroll to position [24, 0]
click at [280, 192] on icon "button" at bounding box center [278, 191] width 16 height 16
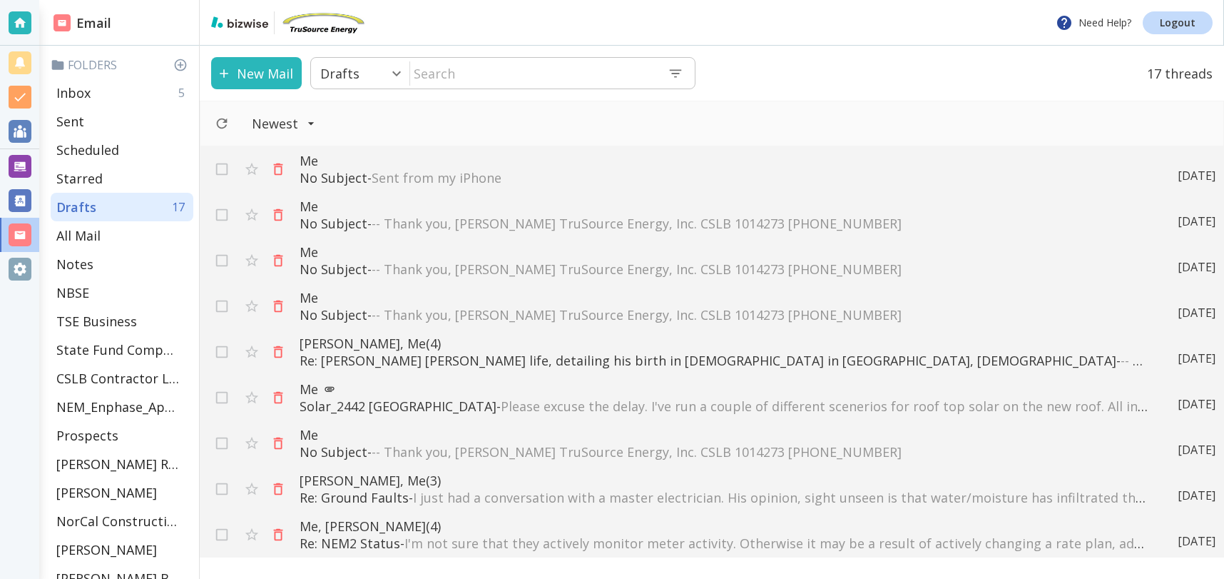
scroll to position [0, 0]
click at [280, 192] on div "Me No Subject - -- Thank you, [PERSON_NAME] TruSource Energy, Inc. CSLB 1014273…" at bounding box center [712, 215] width 1025 height 46
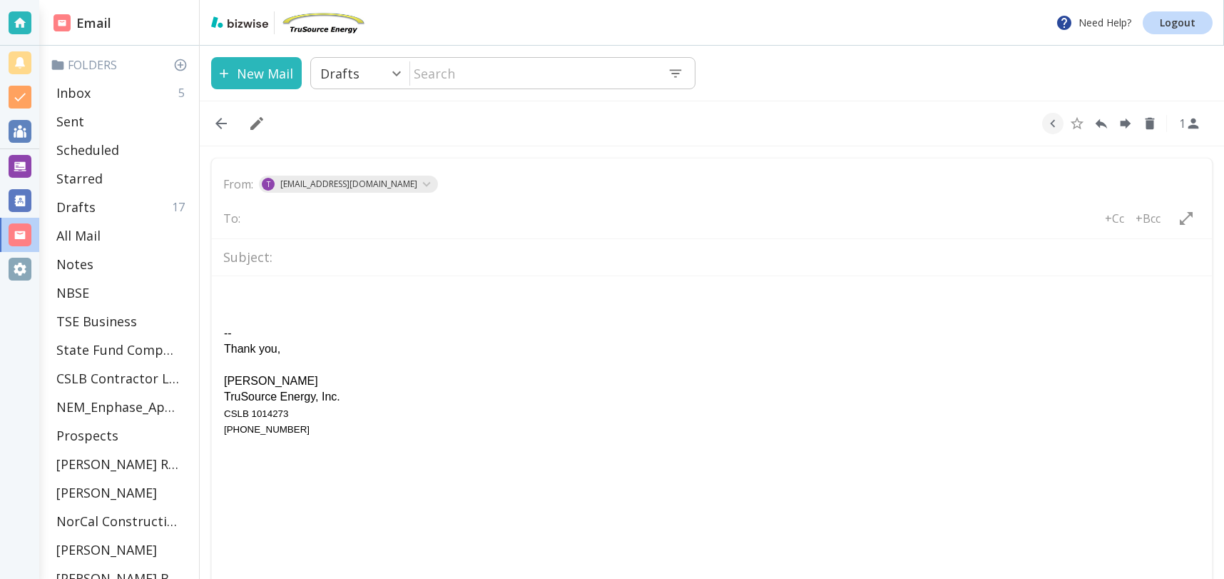
scroll to position [110, 0]
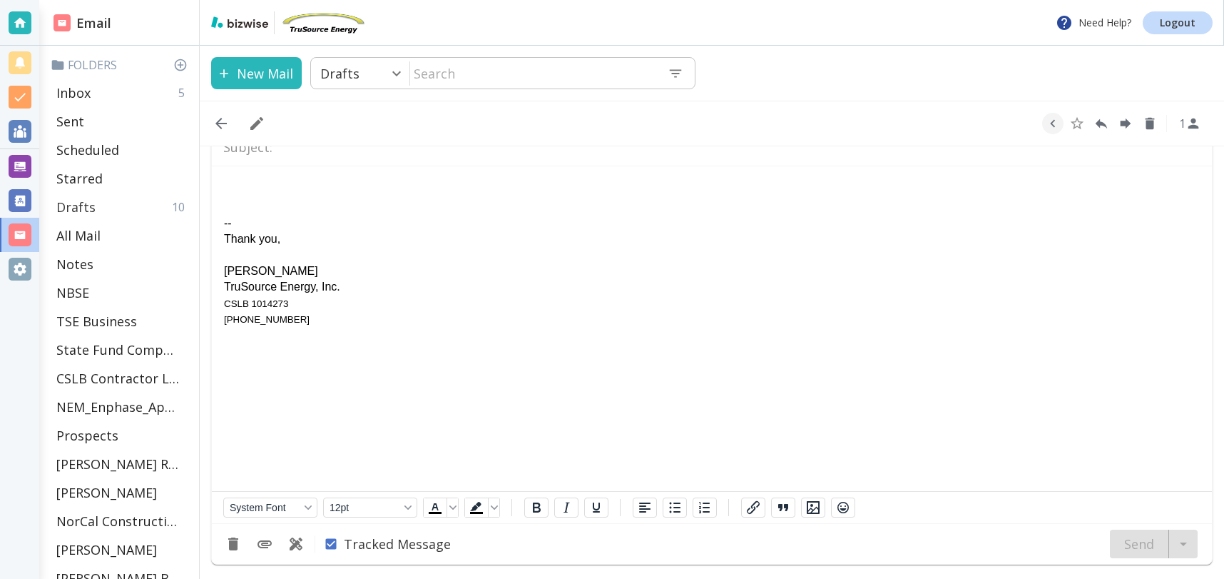
click at [76, 202] on p "Drafts" at bounding box center [75, 206] width 39 height 17
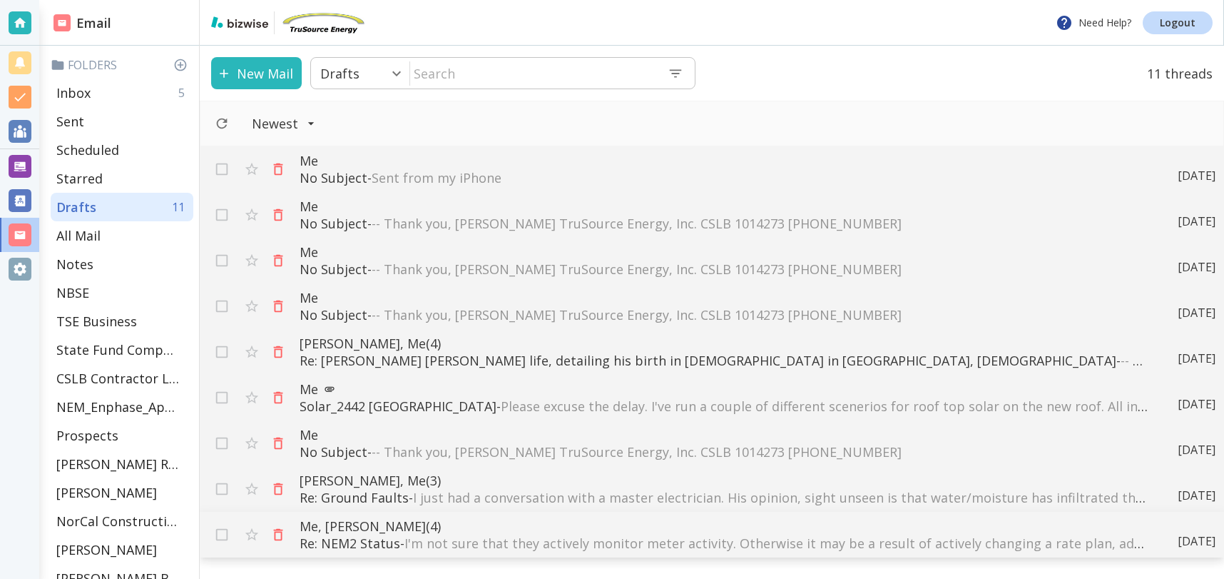
click at [279, 531] on icon "button" at bounding box center [278, 535] width 16 height 16
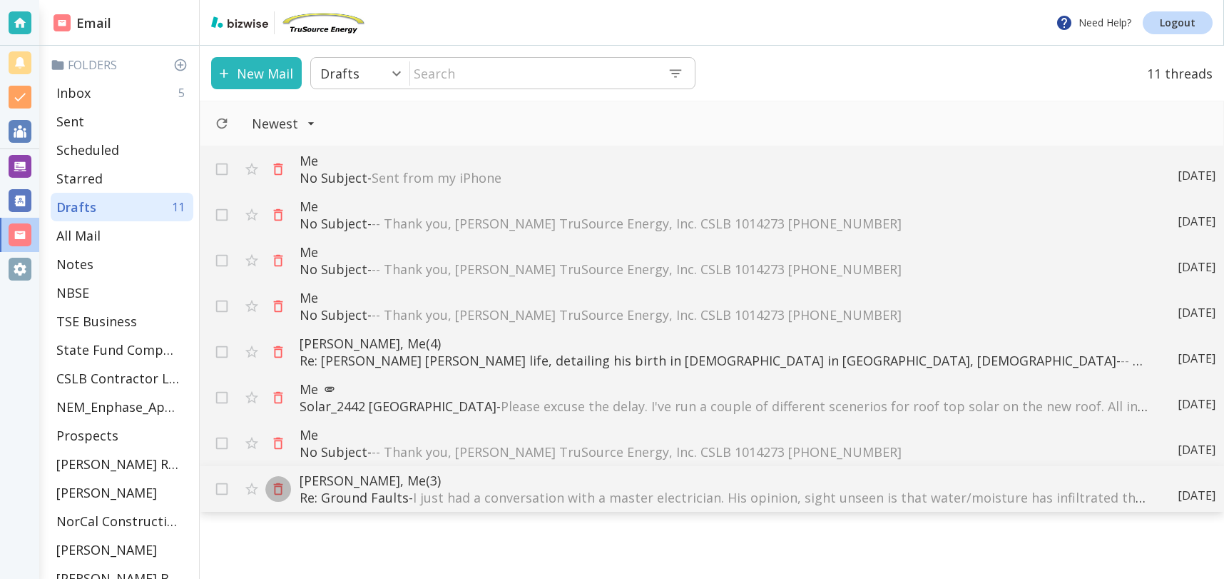
click at [276, 486] on icon "button" at bounding box center [278, 489] width 9 height 12
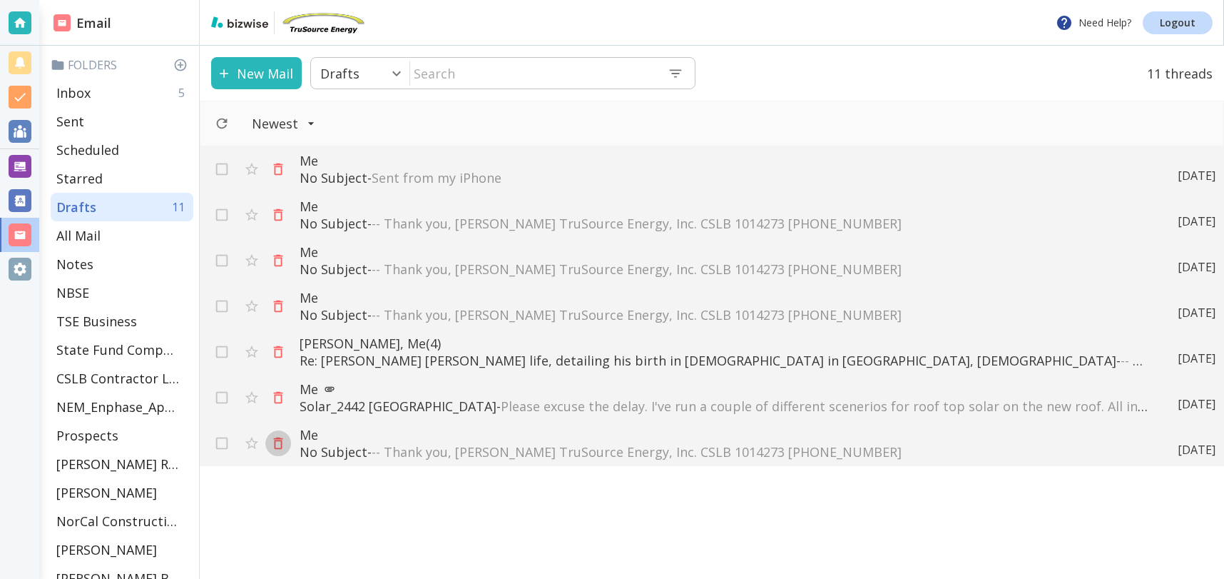
click at [283, 434] on button "button" at bounding box center [278, 443] width 26 height 26
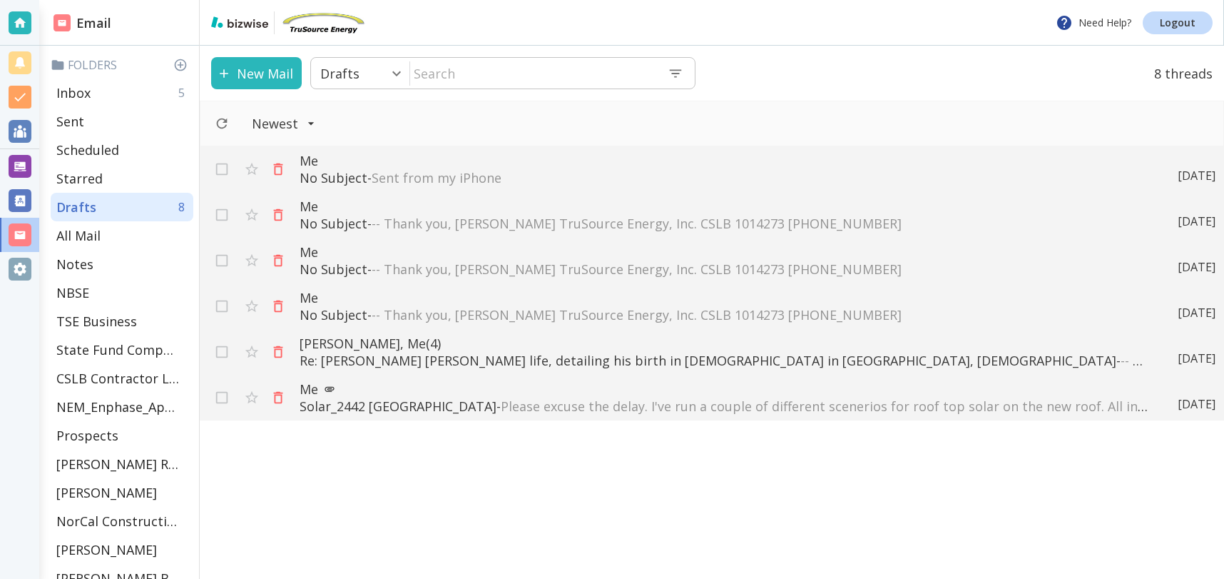
click at [280, 397] on icon "button" at bounding box center [278, 398] width 16 height 16
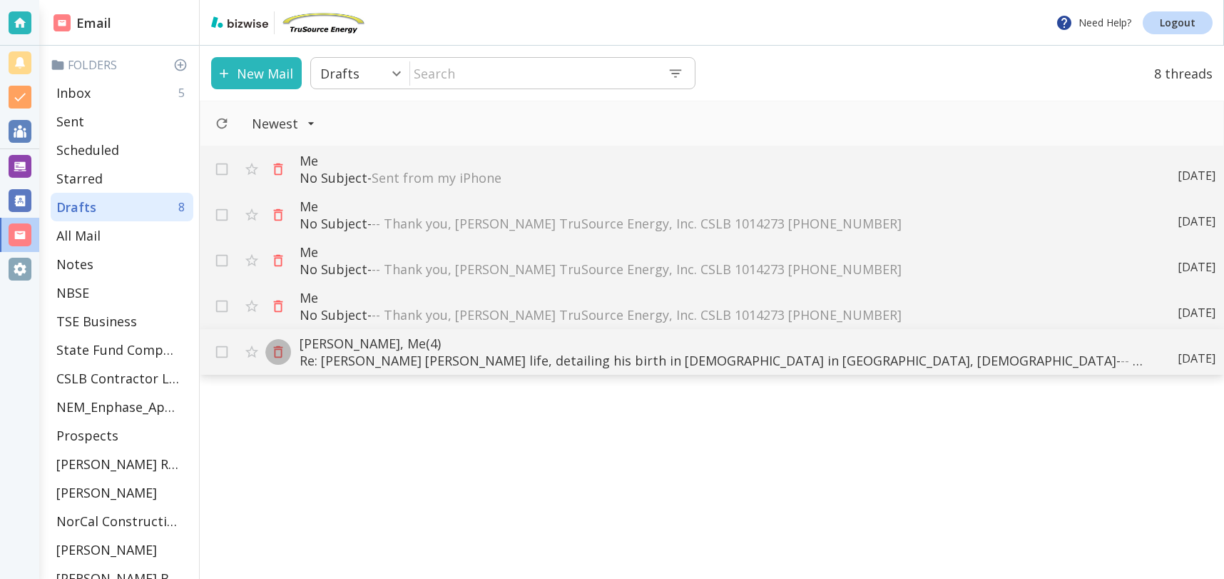
click at [272, 354] on icon "button" at bounding box center [278, 352] width 16 height 16
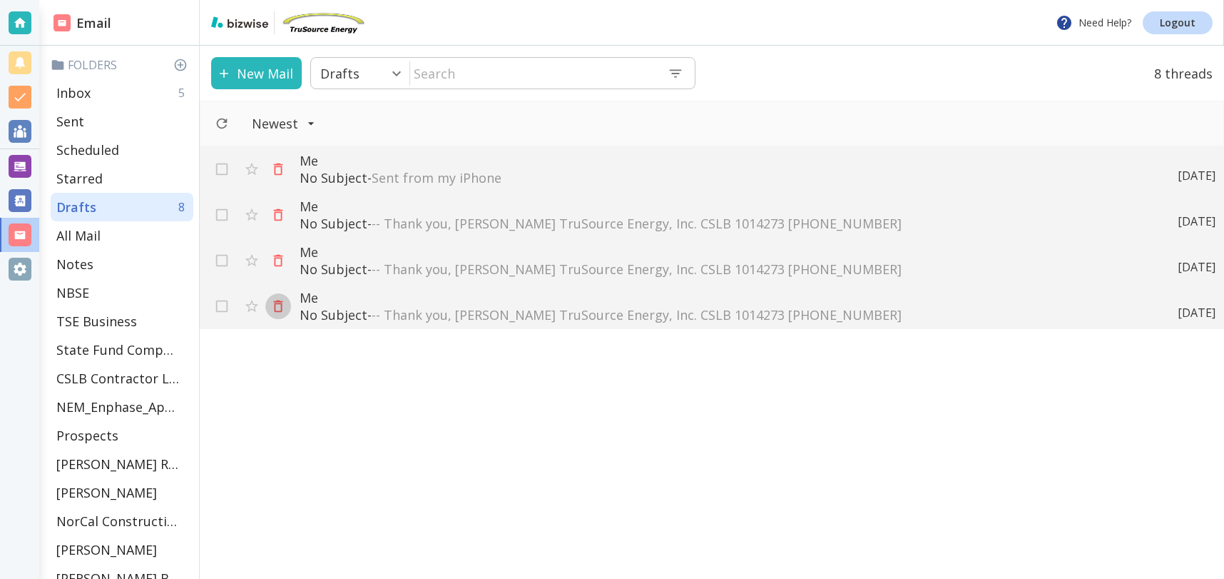
click at [277, 305] on icon "button" at bounding box center [278, 306] width 16 height 16
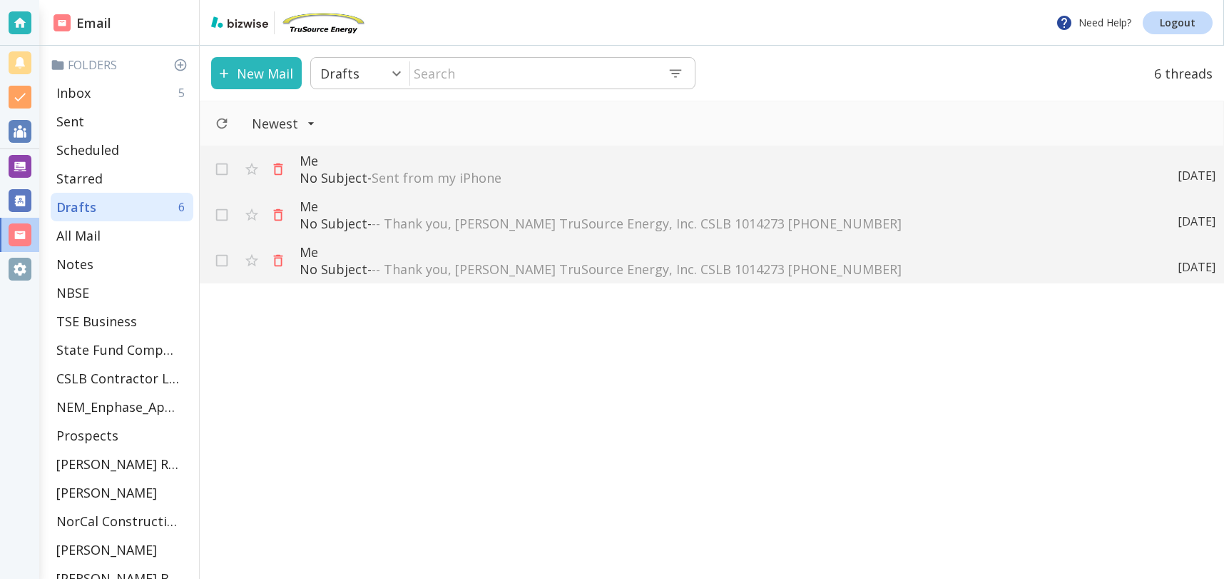
click at [273, 253] on icon "button" at bounding box center [278, 261] width 16 height 16
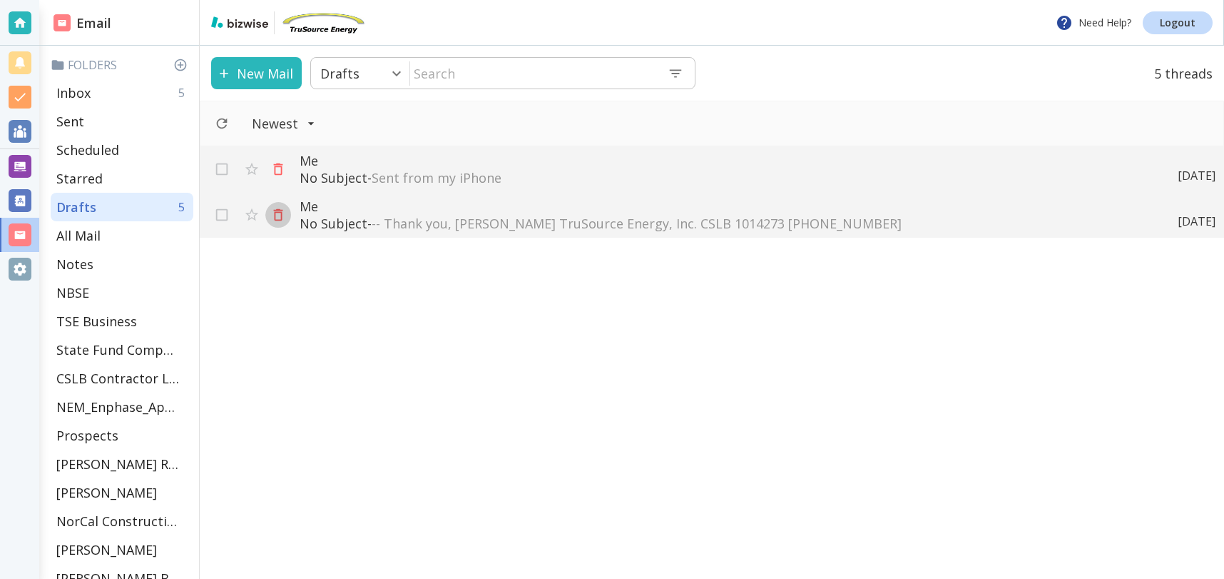
click at [275, 211] on icon "button" at bounding box center [278, 215] width 16 height 16
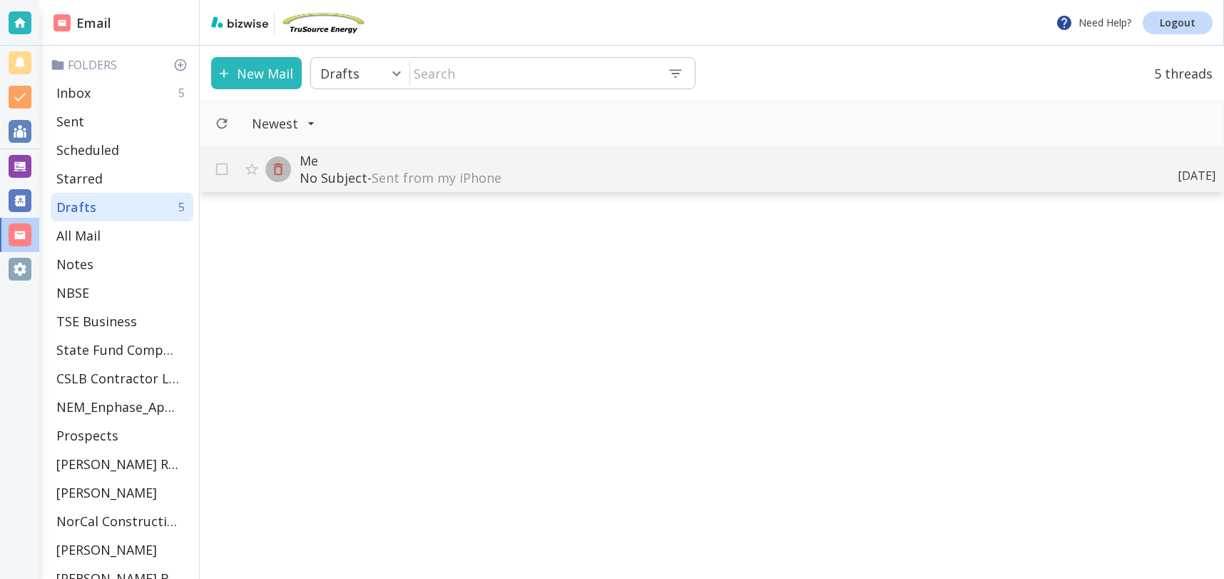
click at [283, 164] on icon "button" at bounding box center [278, 169] width 16 height 16
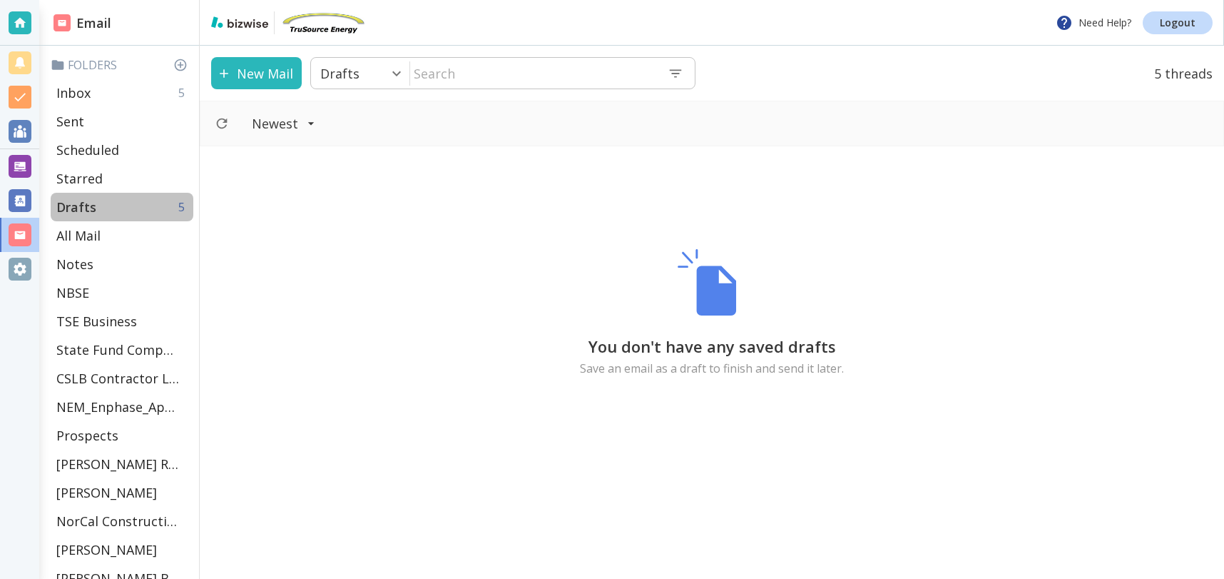
click at [141, 202] on div "Drafts 5" at bounding box center [122, 207] width 143 height 29
click at [108, 208] on div "Drafts 4" at bounding box center [122, 207] width 143 height 29
click at [133, 205] on div "Drafts 3" at bounding box center [122, 207] width 143 height 29
click at [76, 204] on p "Drafts" at bounding box center [76, 206] width 40 height 17
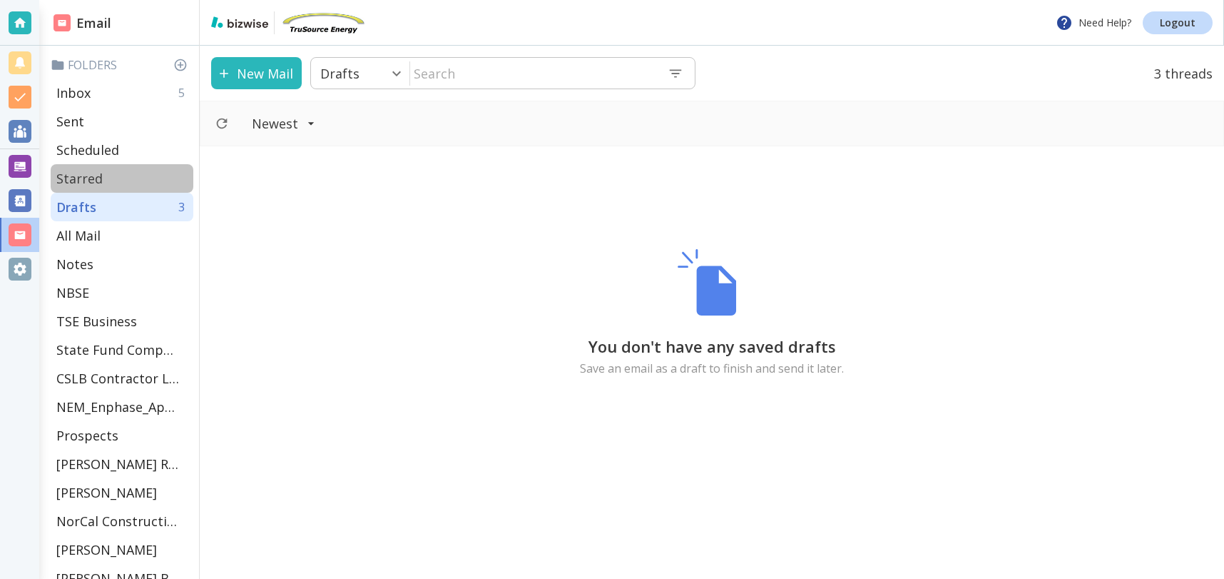
click at [85, 176] on p "Starred" at bounding box center [79, 178] width 46 height 17
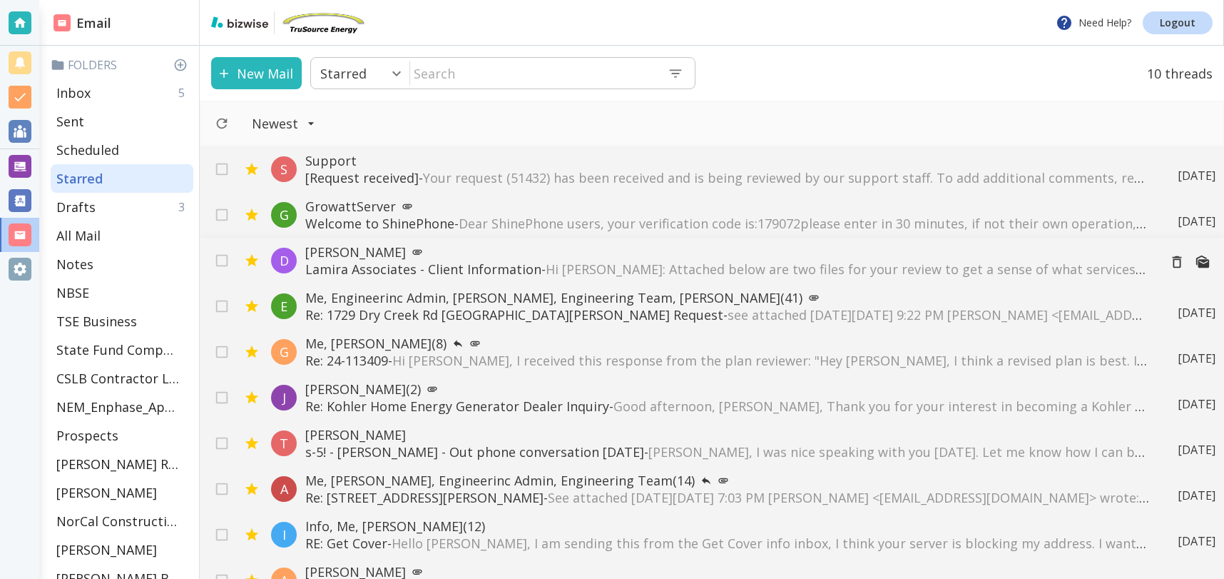
scroll to position [24, 0]
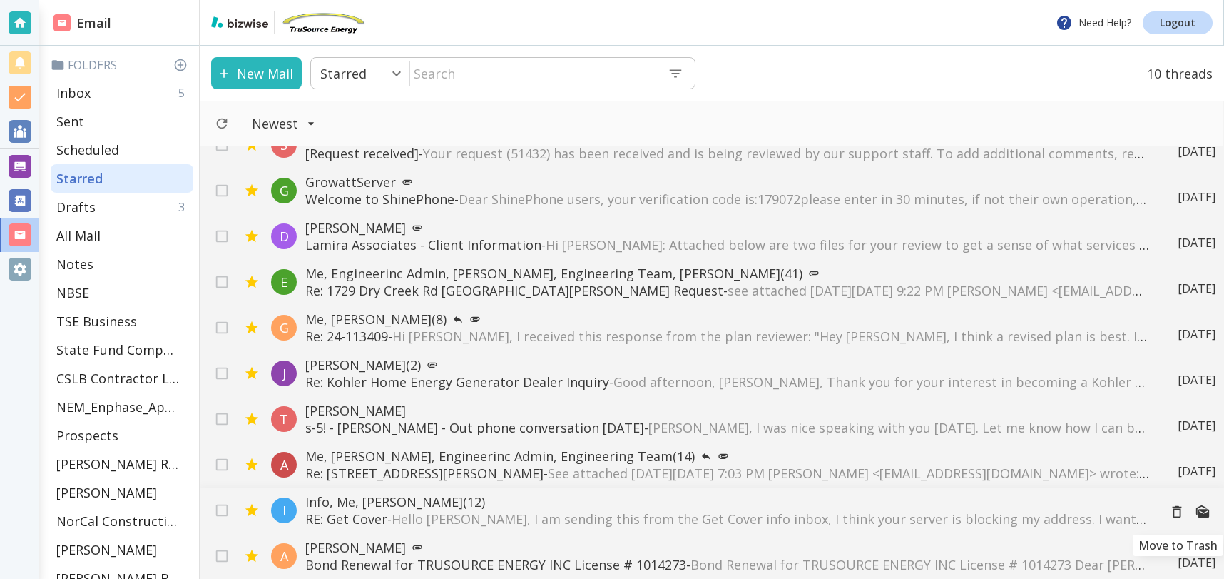
click at [1179, 509] on icon "Move to Trash" at bounding box center [1178, 512] width 16 height 16
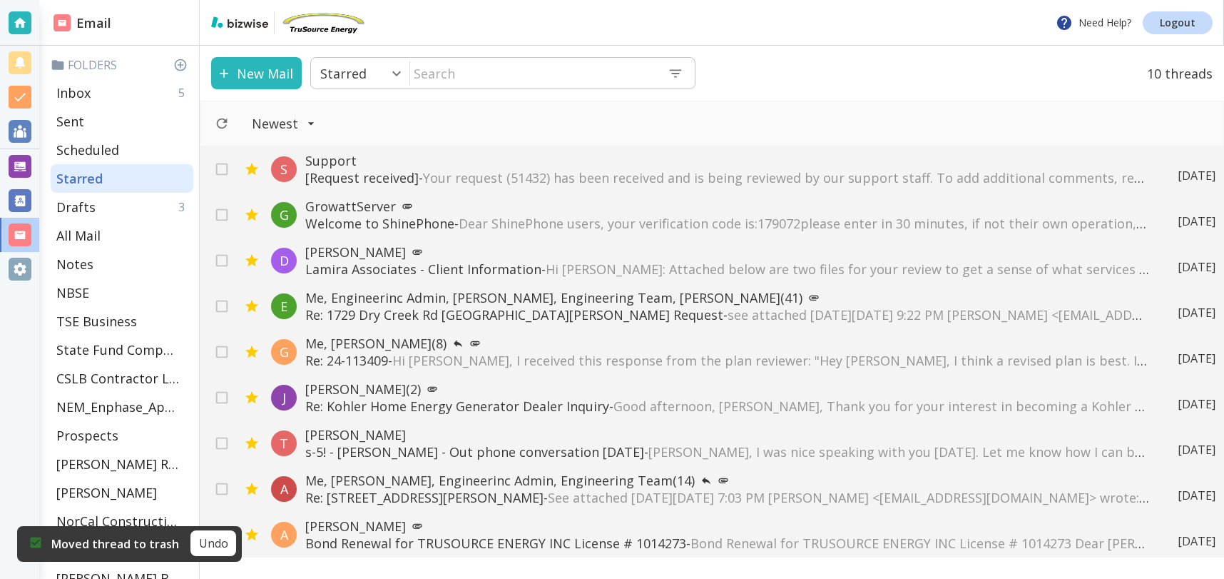
scroll to position [0, 0]
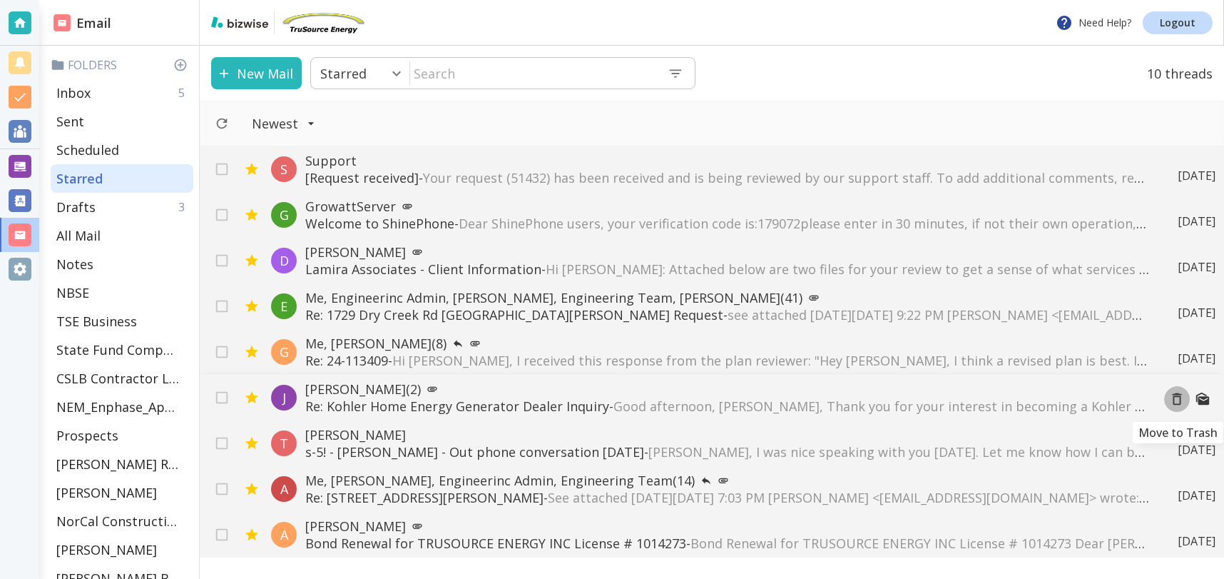
click at [1175, 400] on icon "Move to Trash" at bounding box center [1178, 399] width 16 height 16
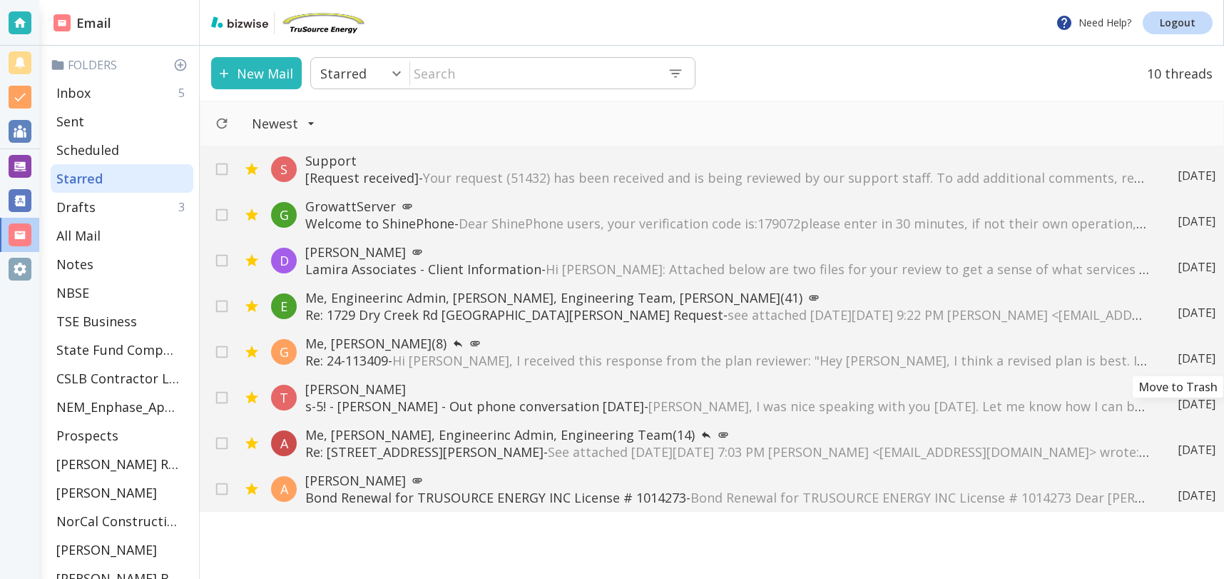
click at [0, 0] on icon "Move to Trash" at bounding box center [0, 0] width 0 height 0
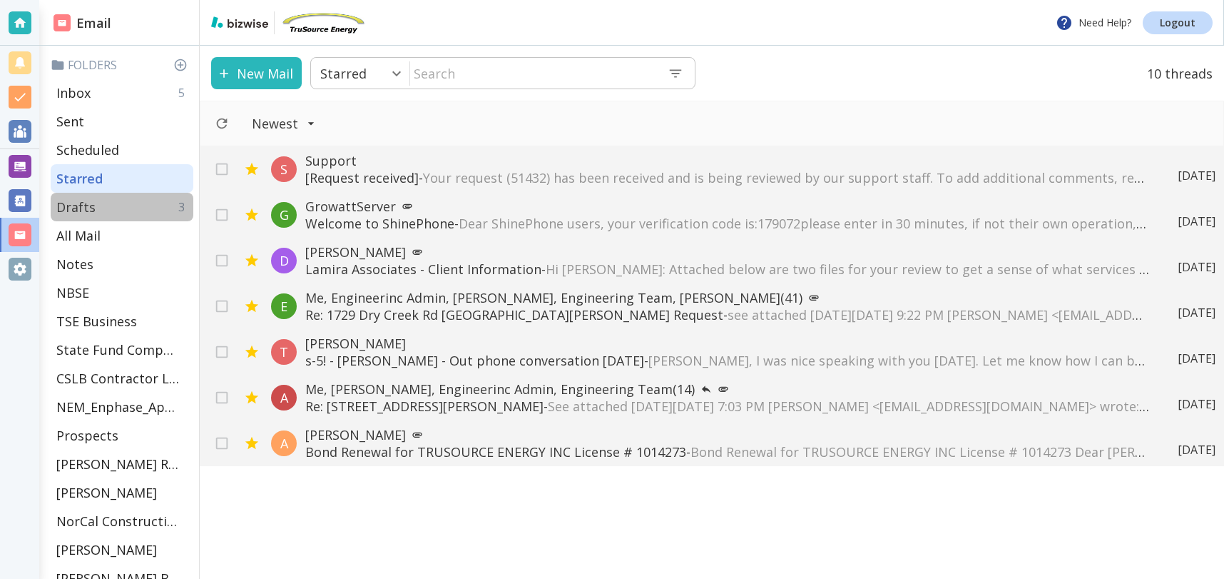
click at [121, 215] on div "Drafts 3" at bounding box center [122, 207] width 143 height 29
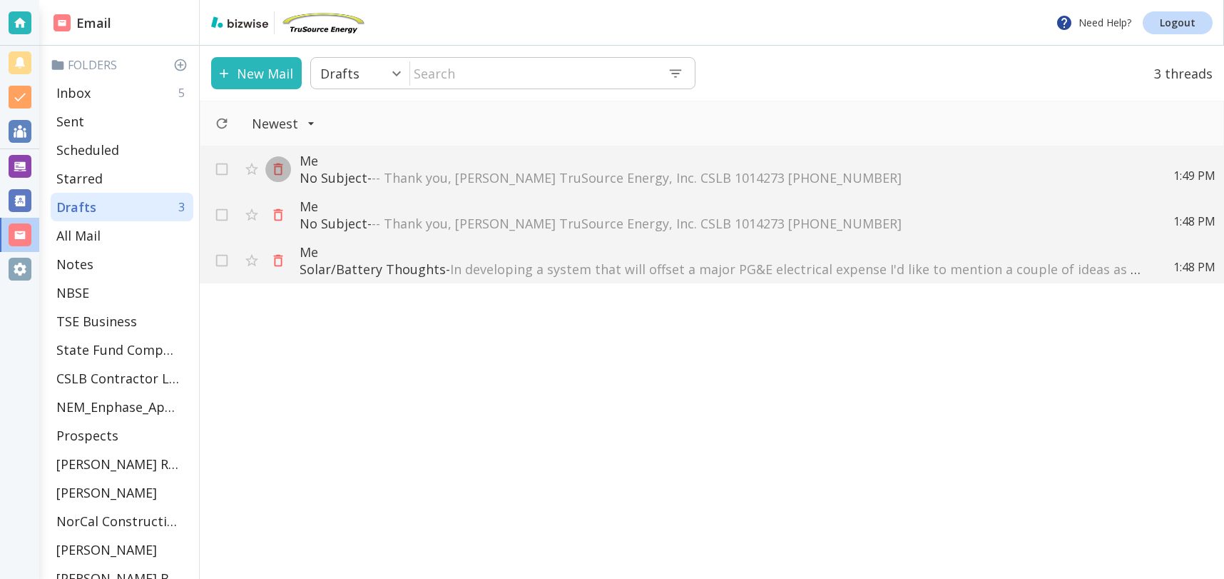
click at [280, 168] on icon "button" at bounding box center [278, 169] width 9 height 12
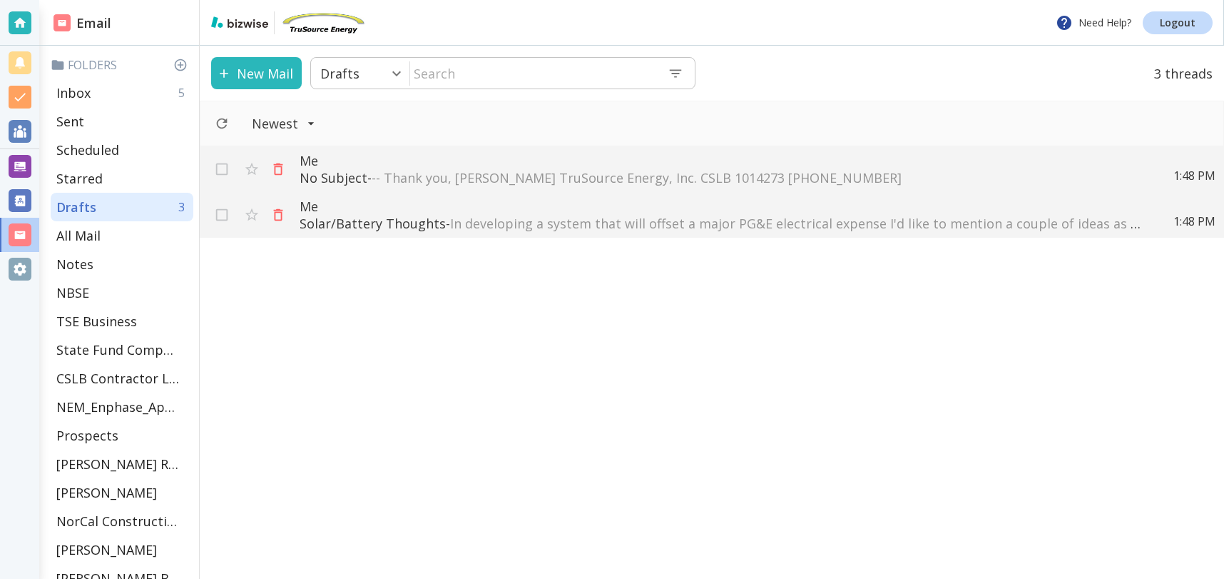
click at [280, 168] on icon "button" at bounding box center [278, 169] width 9 height 12
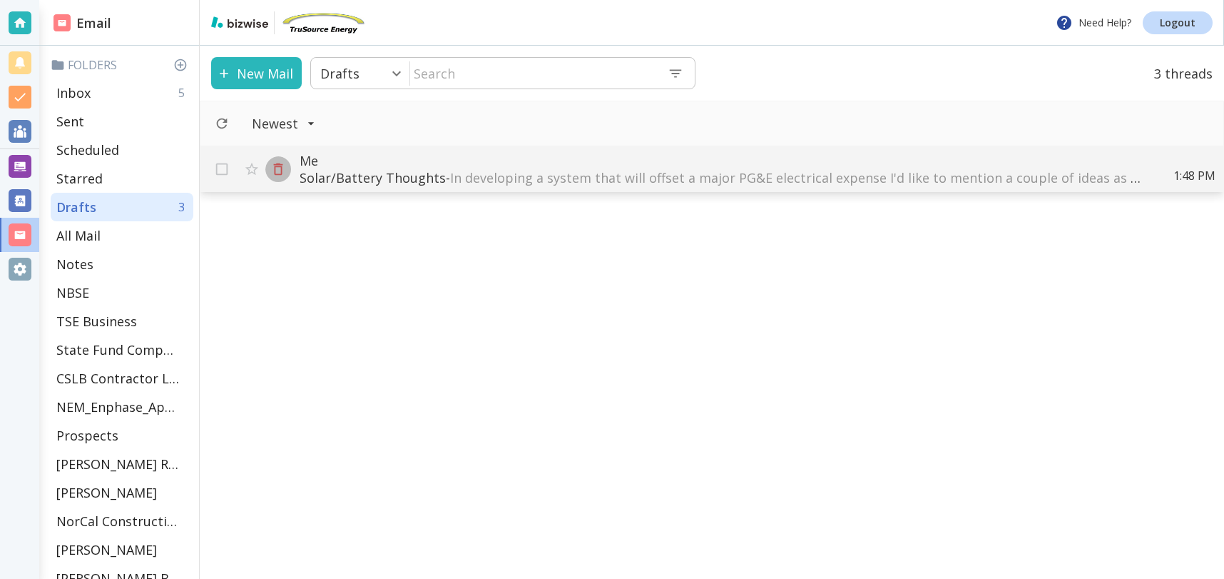
click at [278, 169] on icon "button" at bounding box center [278, 169] width 16 height 16
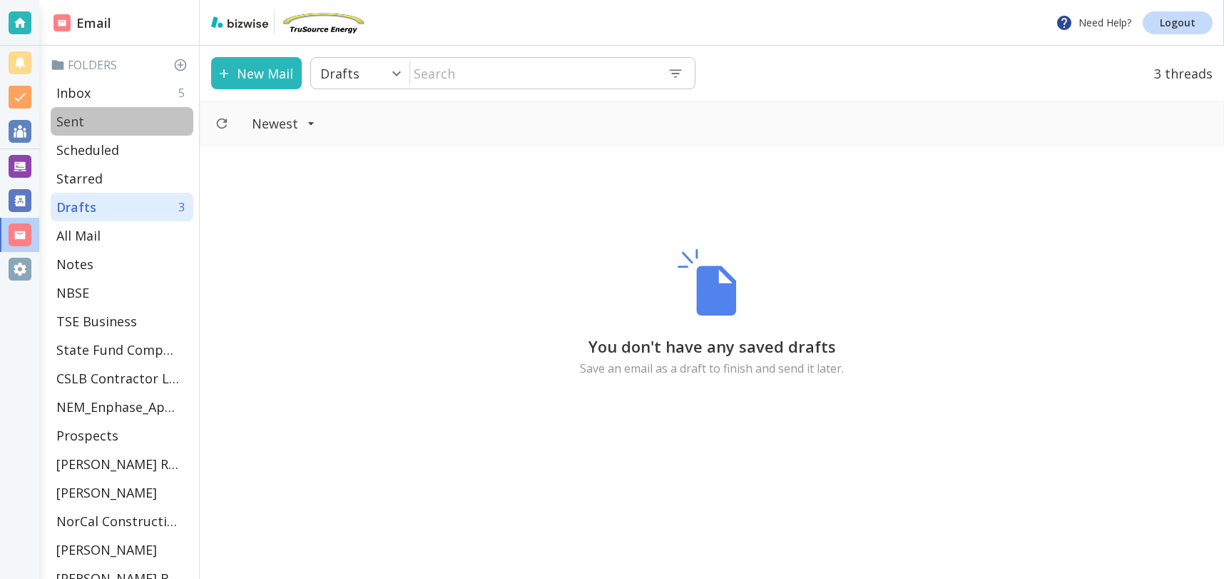
click at [71, 118] on p "Sent" at bounding box center [70, 121] width 28 height 17
type input "1"
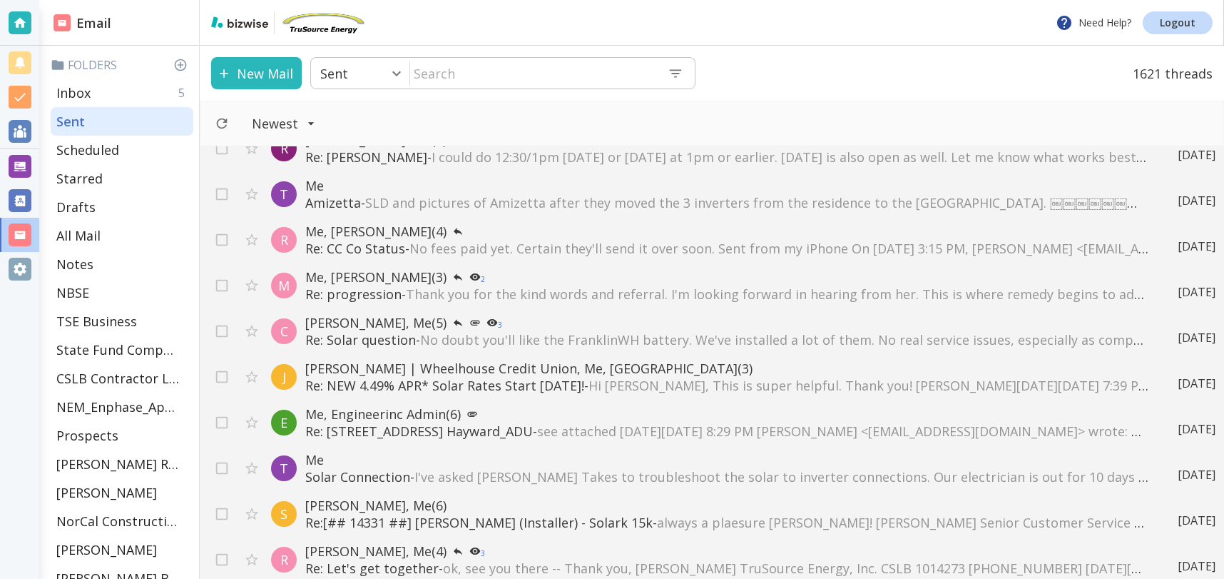
scroll to position [1481, 0]
click at [527, 290] on span "Thank you for the kind words and referral. I'm looking forward in hearing from …" at bounding box center [1013, 295] width 1214 height 17
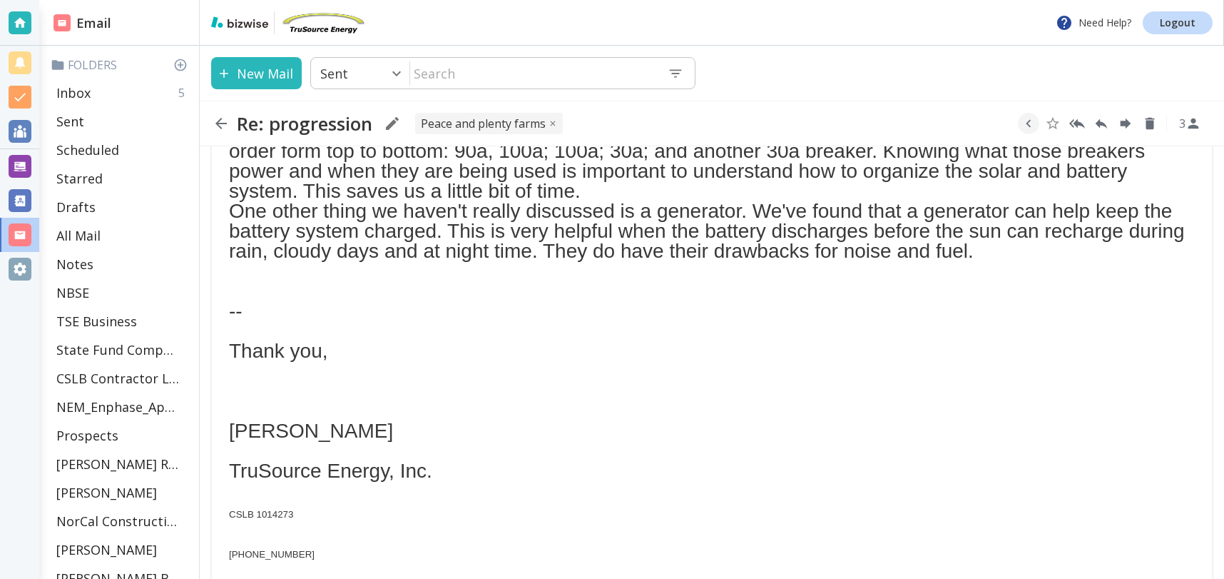
scroll to position [432, 0]
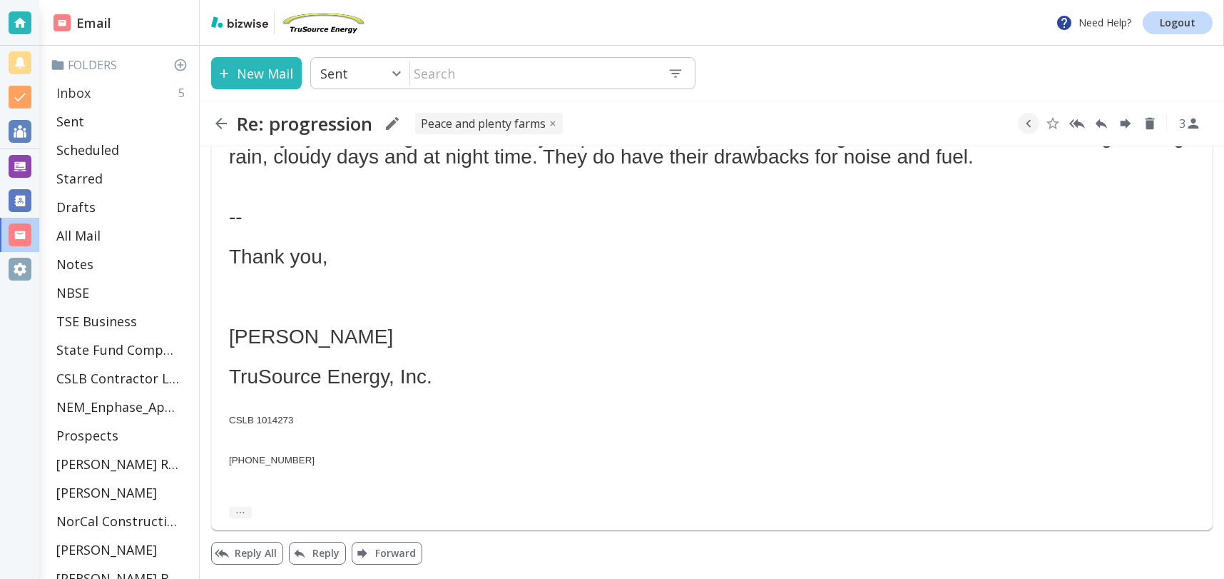
click at [83, 88] on p "Inbox" at bounding box center [73, 92] width 34 height 17
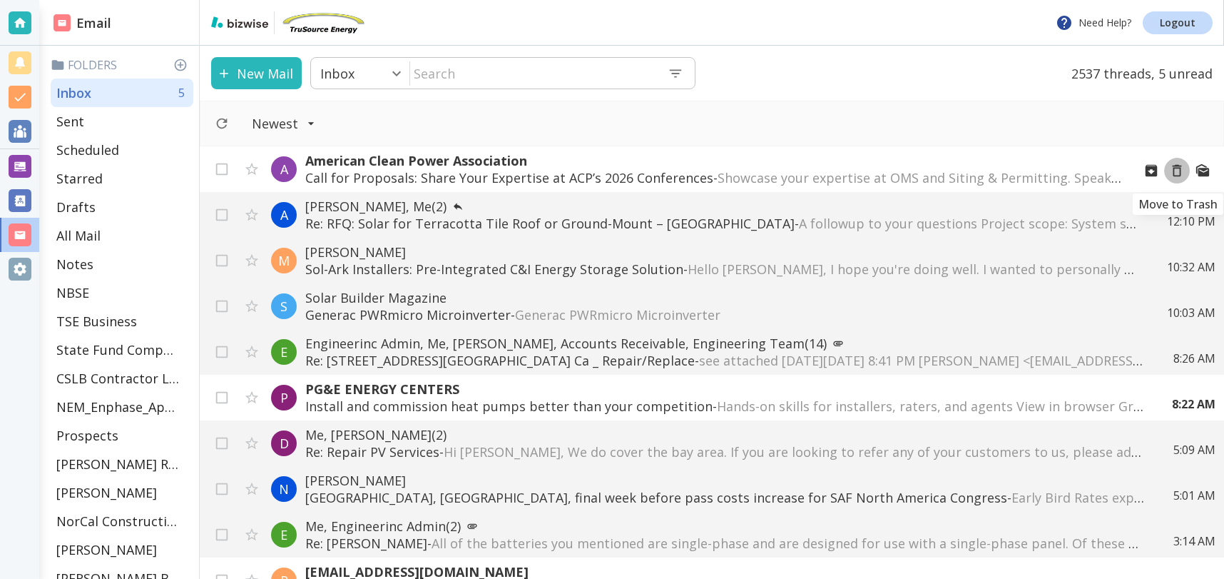
click at [1179, 173] on icon "Move to Trash" at bounding box center [1178, 171] width 16 height 16
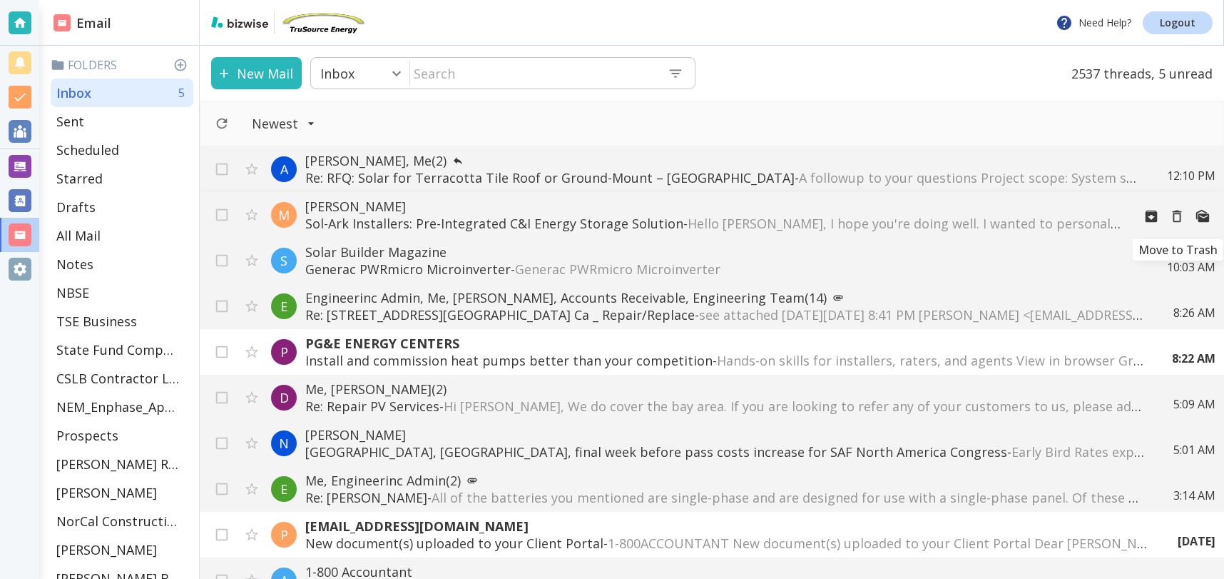
click at [1174, 215] on icon "Move to Trash" at bounding box center [1177, 216] width 9 height 12
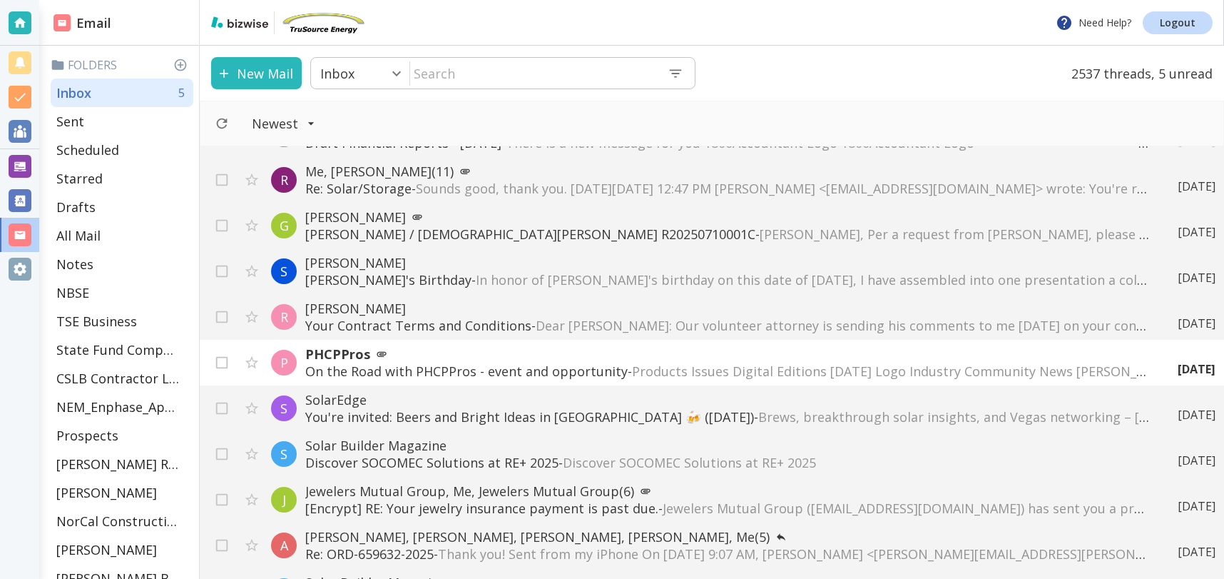
scroll to position [432, 0]
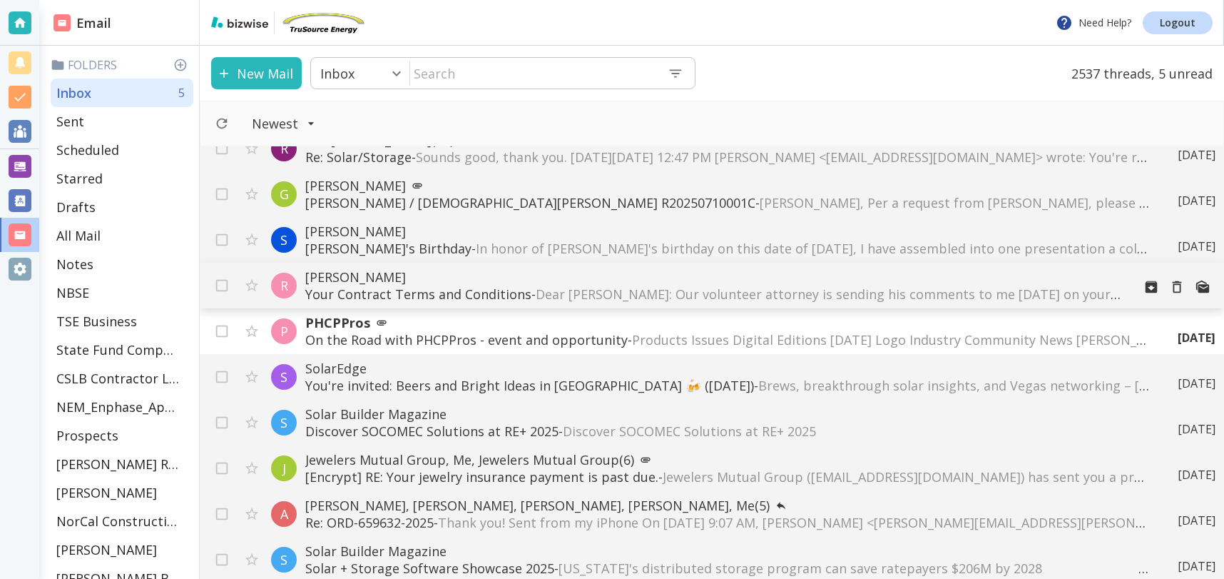
click at [723, 288] on span "Dear [PERSON_NAME]: Our volunteer attorney is sending his comments to me [DATE]…" at bounding box center [1084, 293] width 1097 height 17
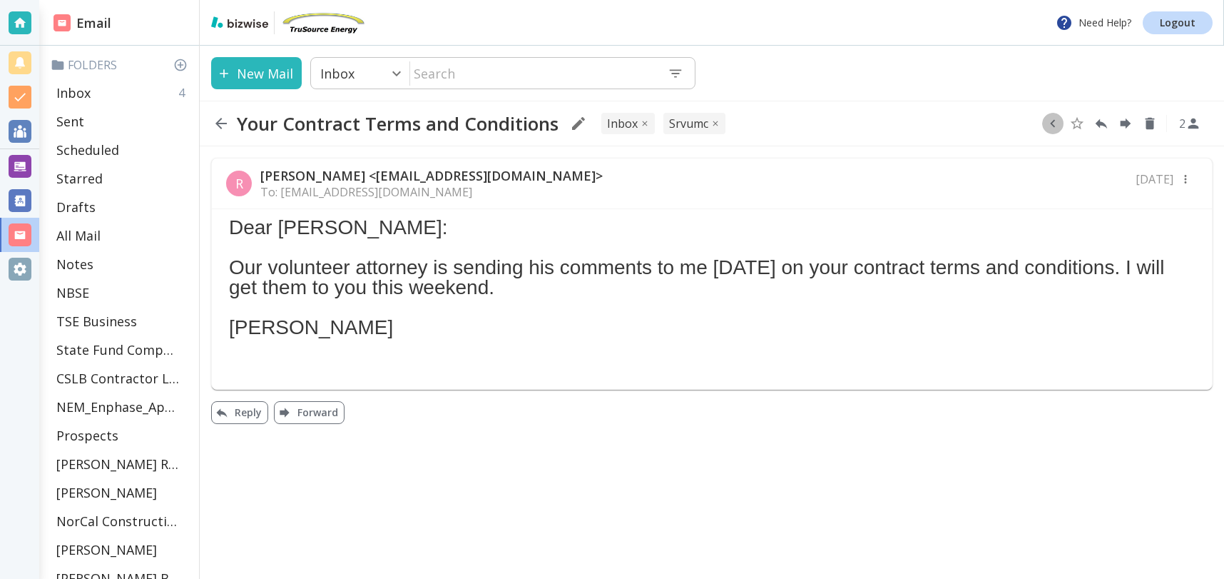
click at [1052, 121] on icon "button" at bounding box center [1052, 124] width 5 height 8
click at [788, 104] on div "Your Contract Terms and Conditions INBOX SRVUMC 2" at bounding box center [712, 124] width 1025 height 46
click at [218, 118] on icon "button" at bounding box center [221, 123] width 17 height 17
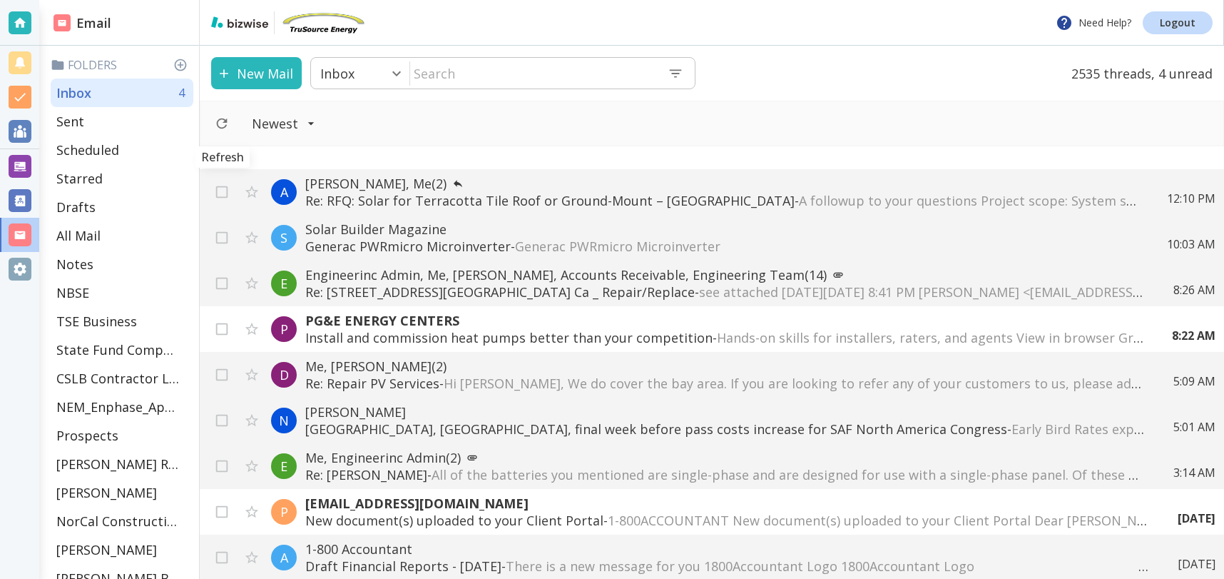
scroll to position [432, 0]
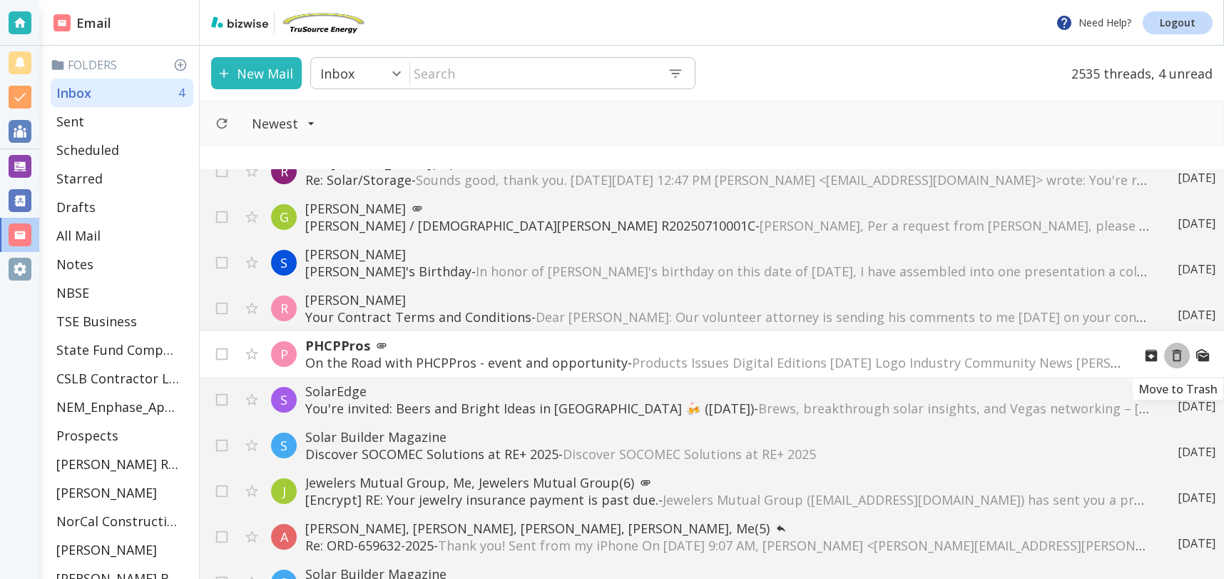
click at [1177, 356] on icon "Move to Trash" at bounding box center [1178, 355] width 16 height 16
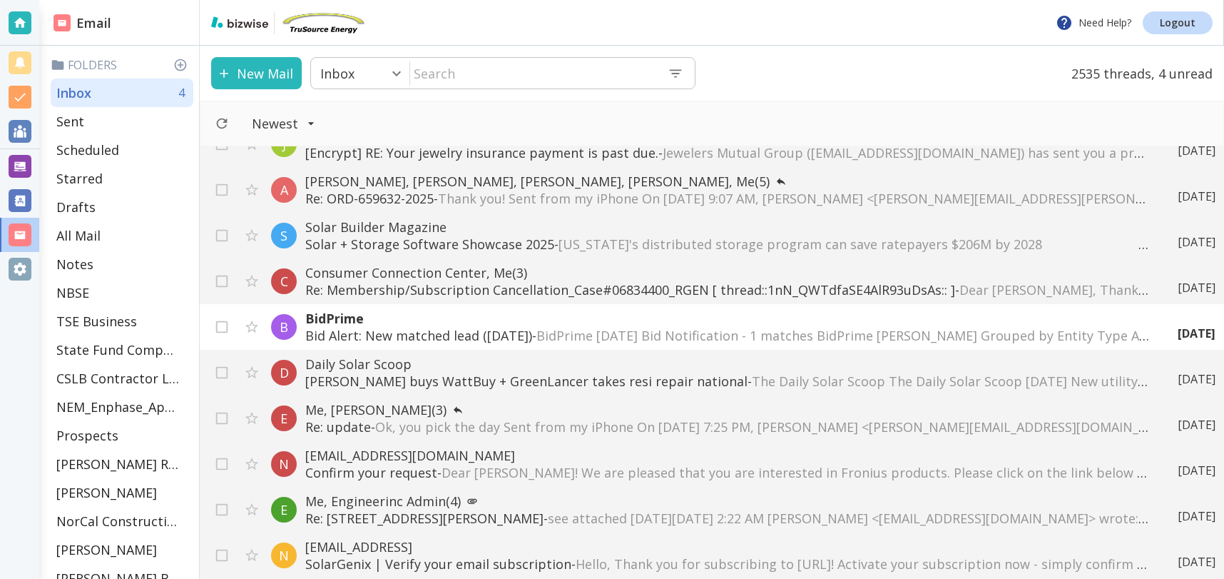
scroll to position [719, 0]
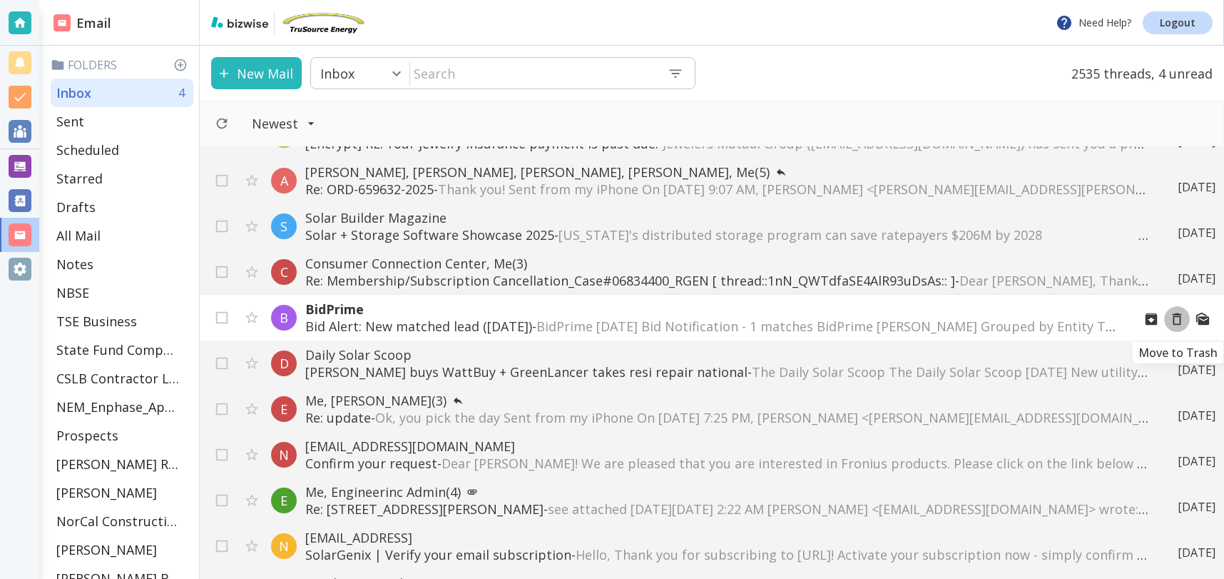
click at [1178, 318] on icon "Move to Trash" at bounding box center [1178, 319] width 16 height 16
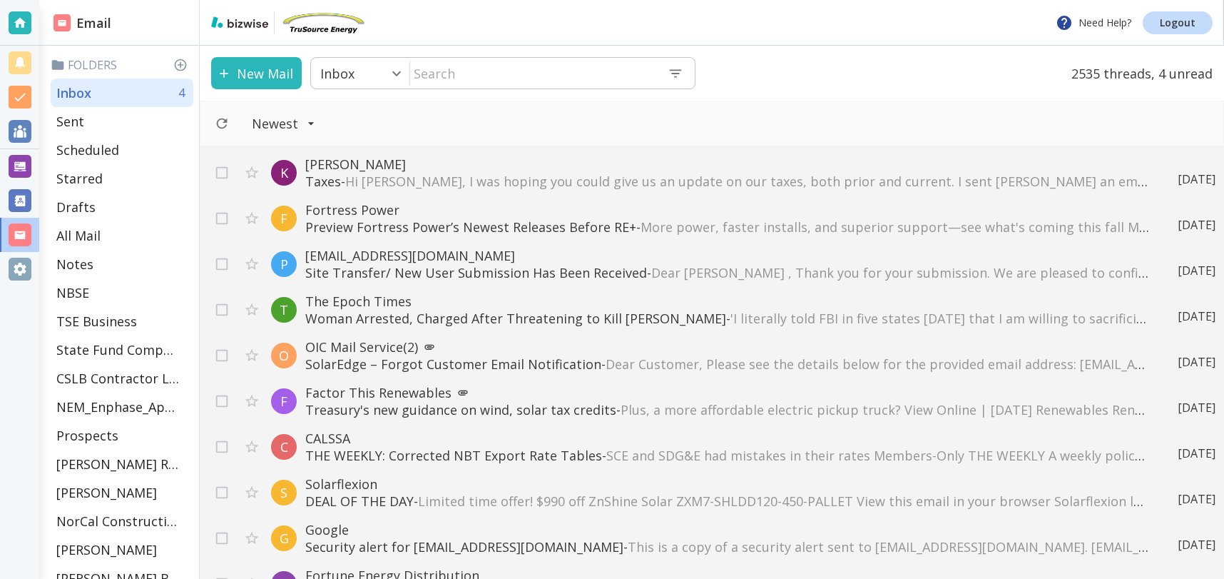
scroll to position [1840, 0]
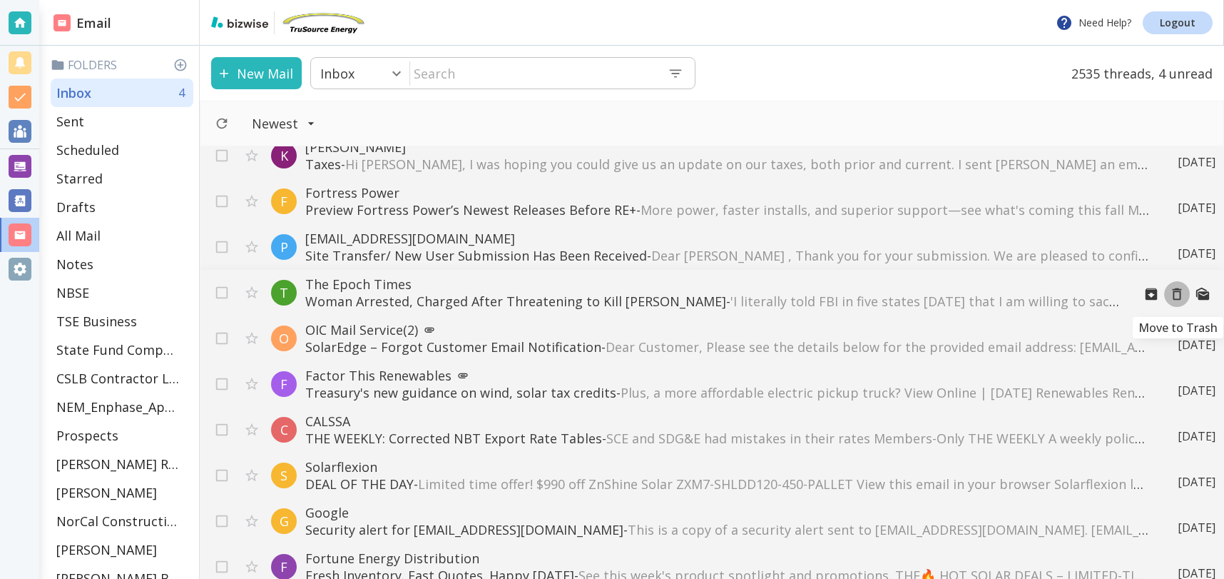
click at [1174, 293] on icon "Move to Trash" at bounding box center [1178, 294] width 16 height 16
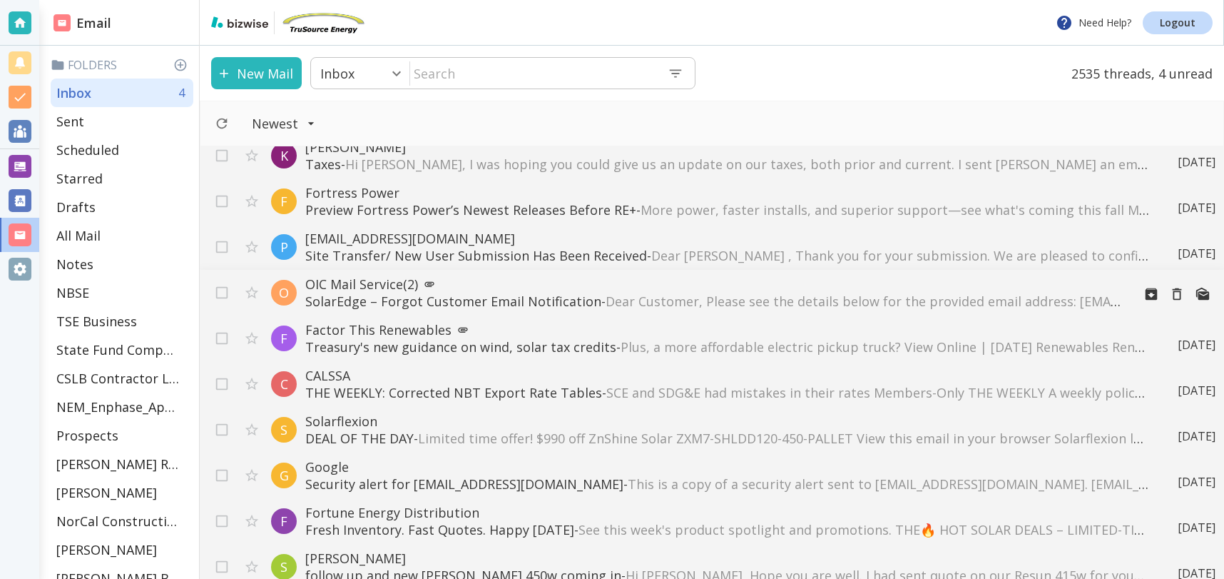
click at [405, 298] on p "SolarEdge – Forgot Customer Email Notification - Dear Customer, Please see the …" at bounding box center [713, 301] width 816 height 17
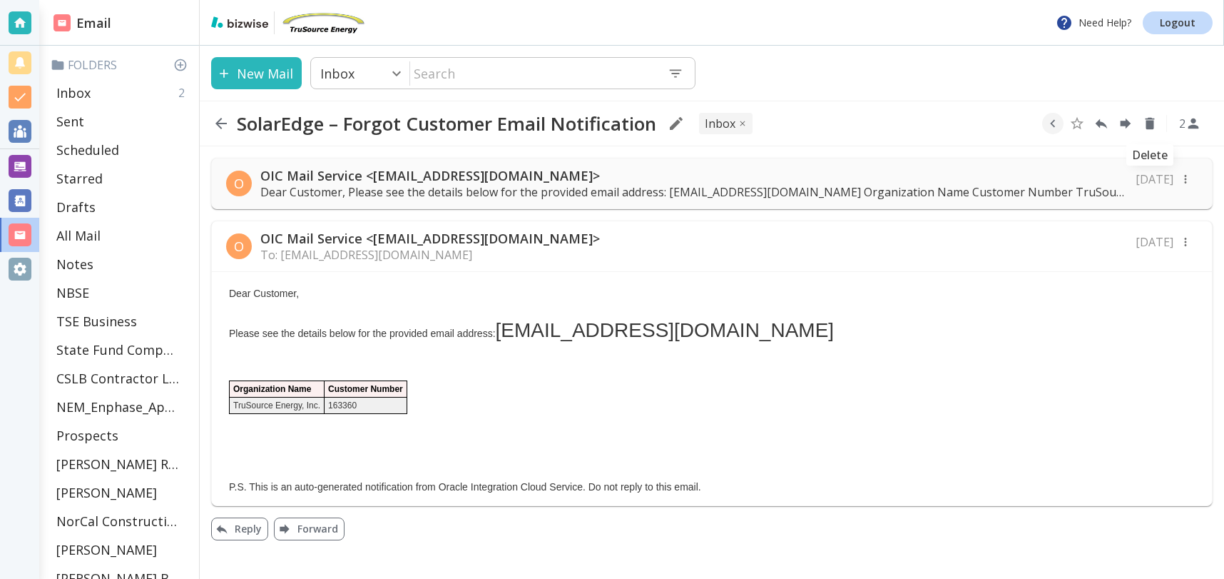
click at [1150, 123] on icon "Delete" at bounding box center [1150, 124] width 9 height 12
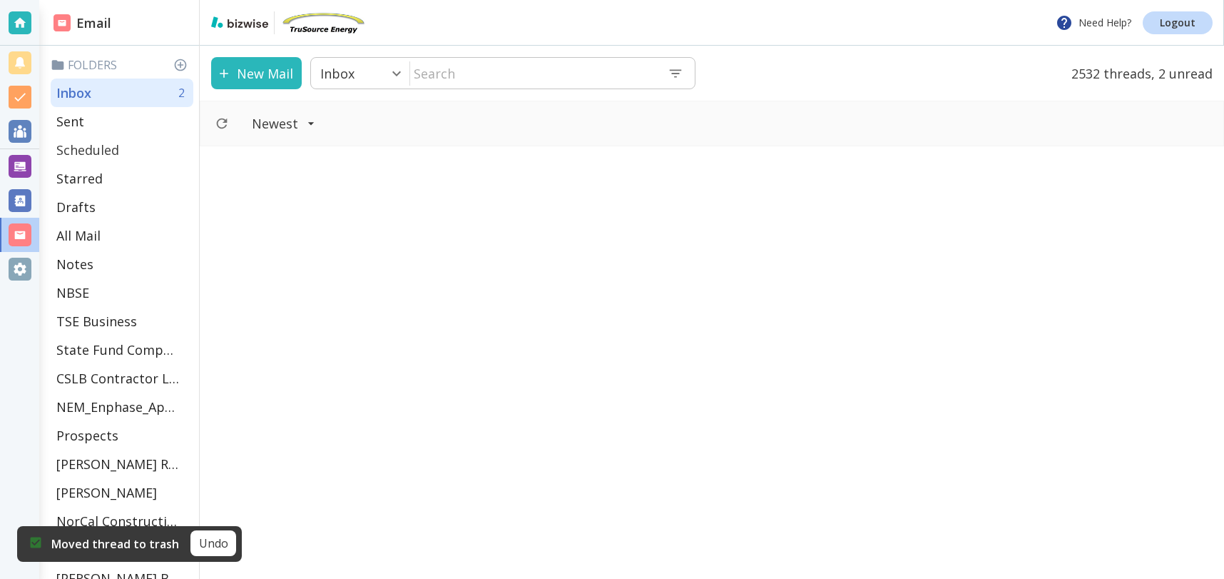
scroll to position [1840, 0]
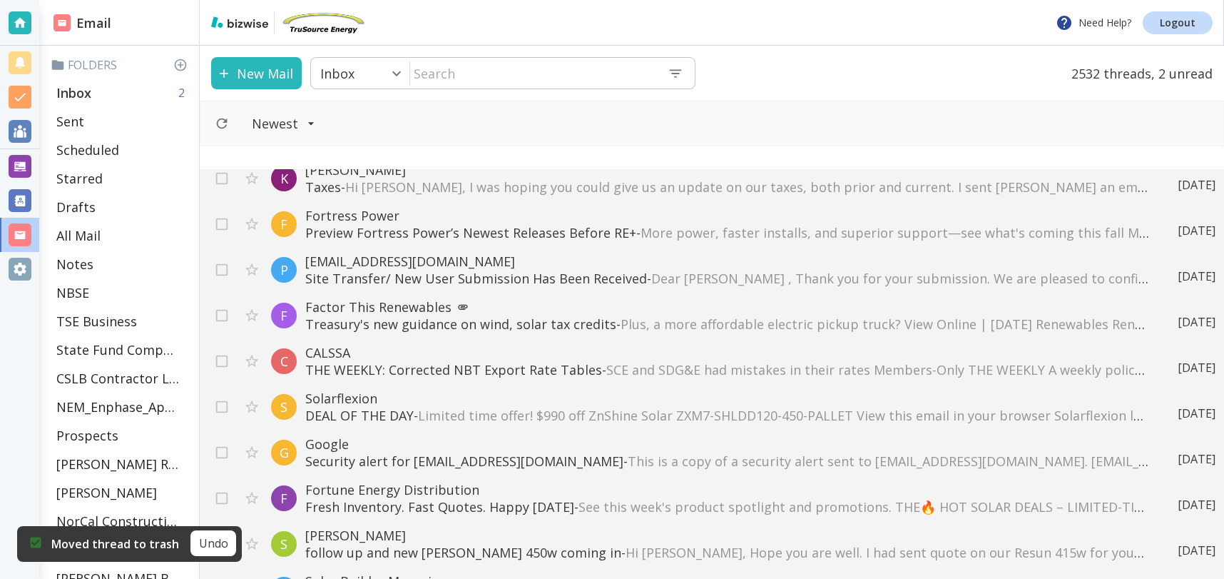
click at [89, 91] on p "Inbox" at bounding box center [73, 92] width 35 height 17
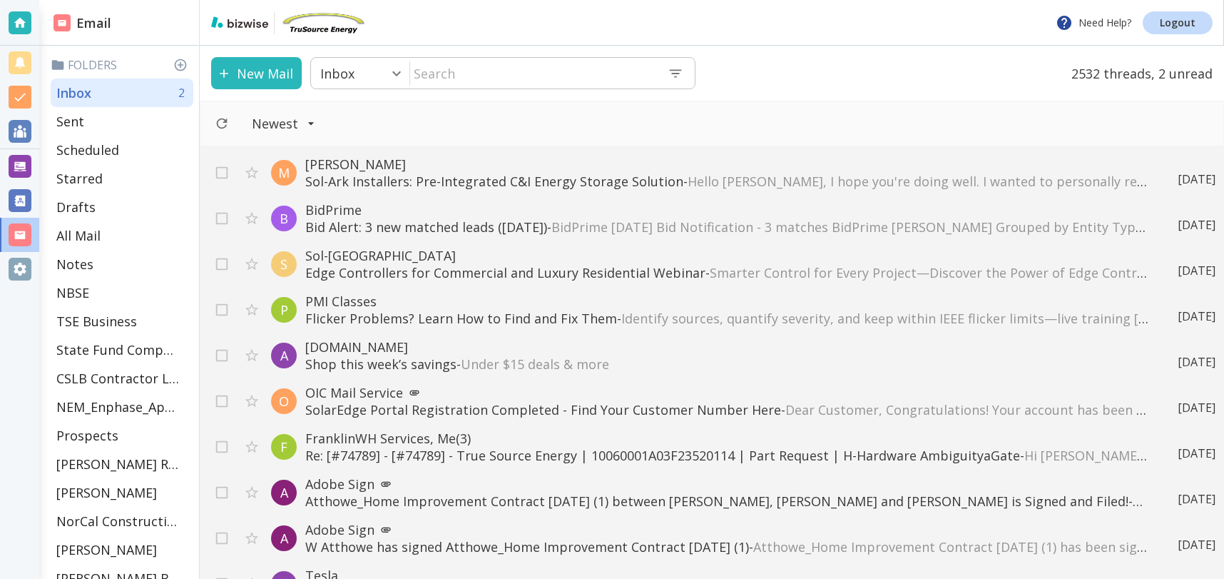
scroll to position [2477, 0]
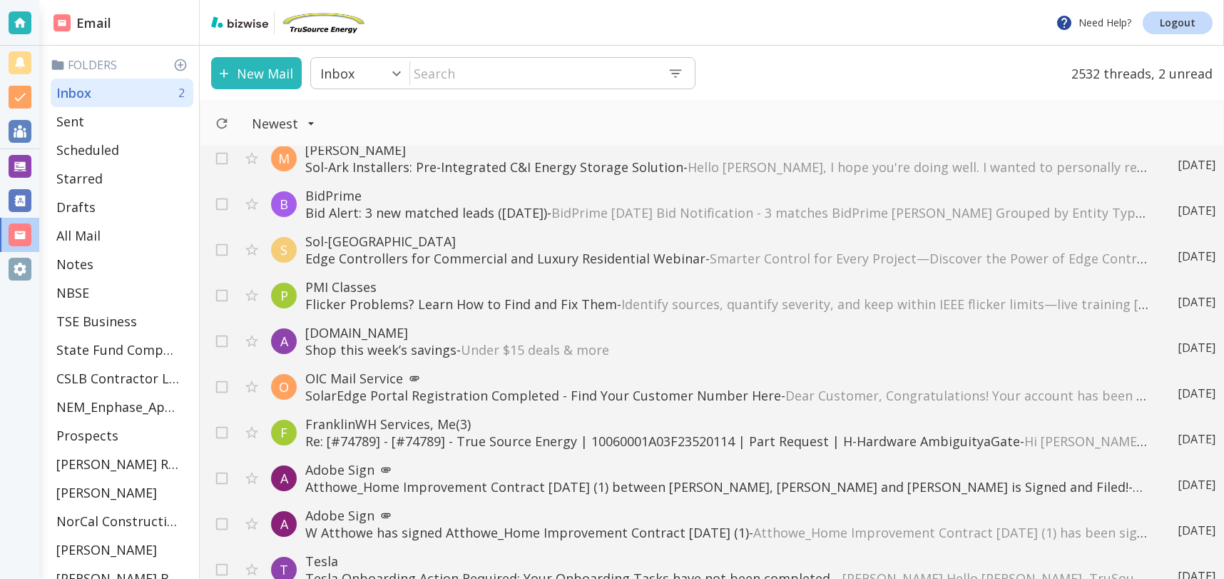
click at [502, 66] on input "text" at bounding box center [533, 73] width 246 height 29
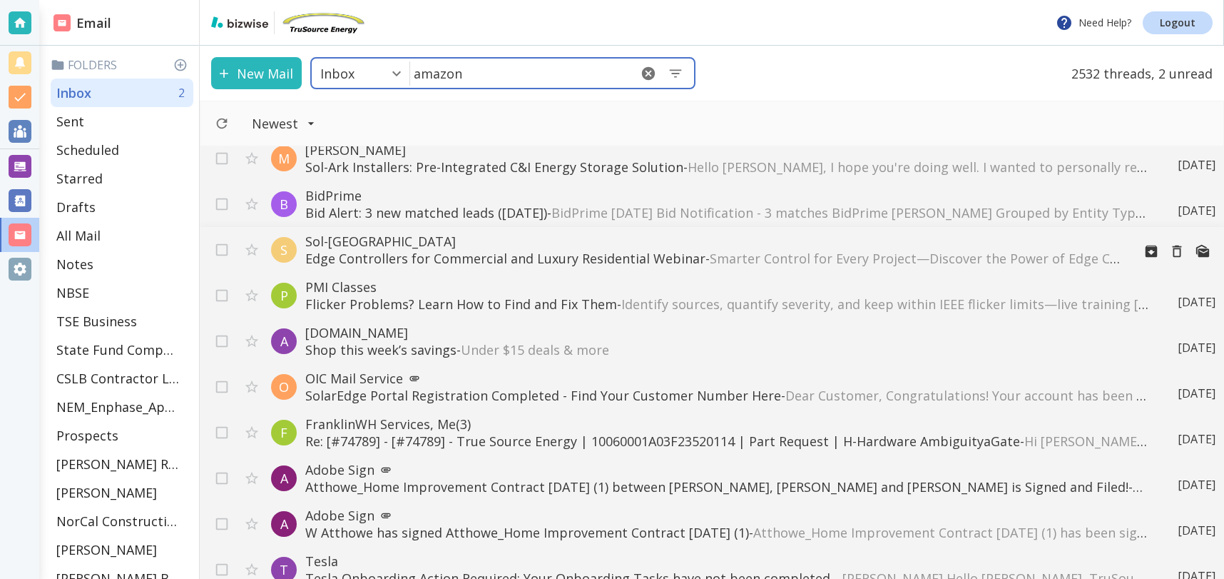
type input "amazon"
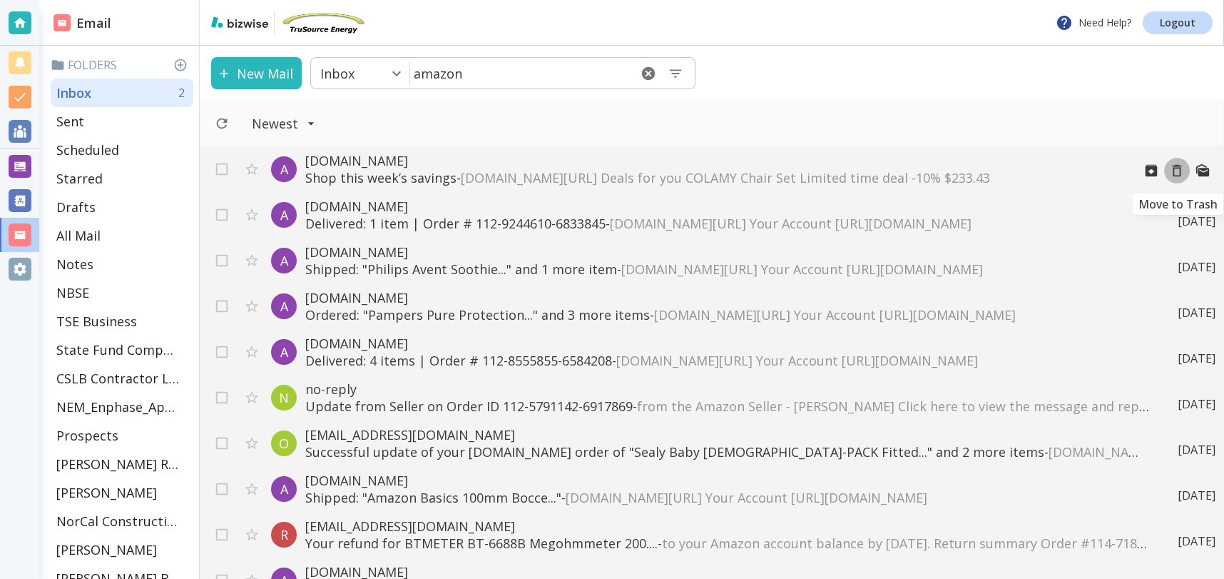
click at [1179, 171] on icon "Move to Trash" at bounding box center [1178, 171] width 16 height 16
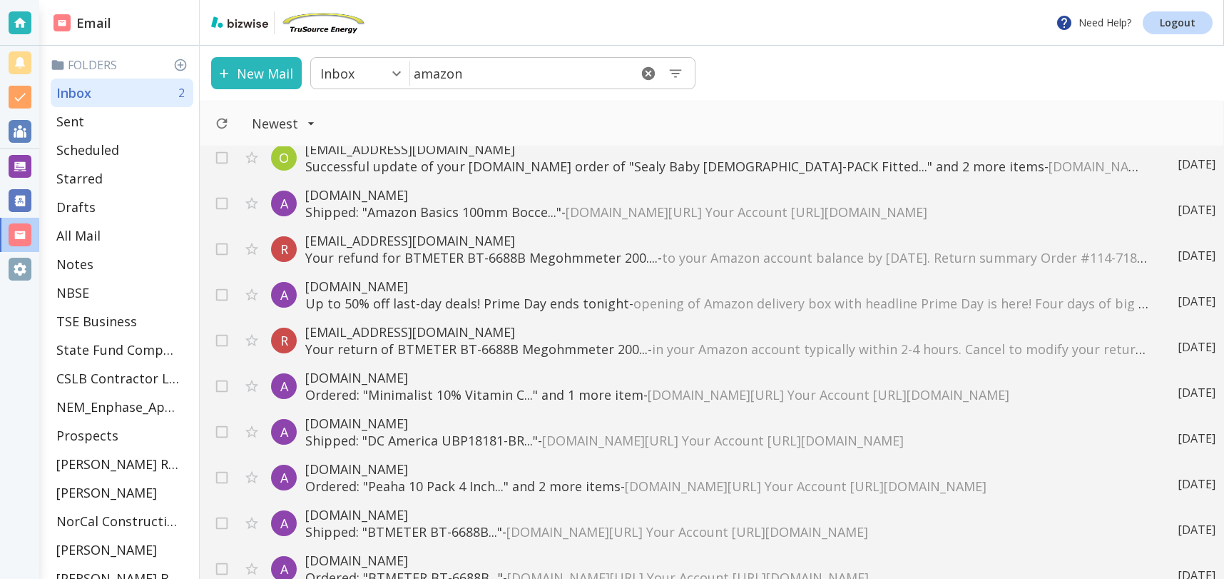
scroll to position [253, 0]
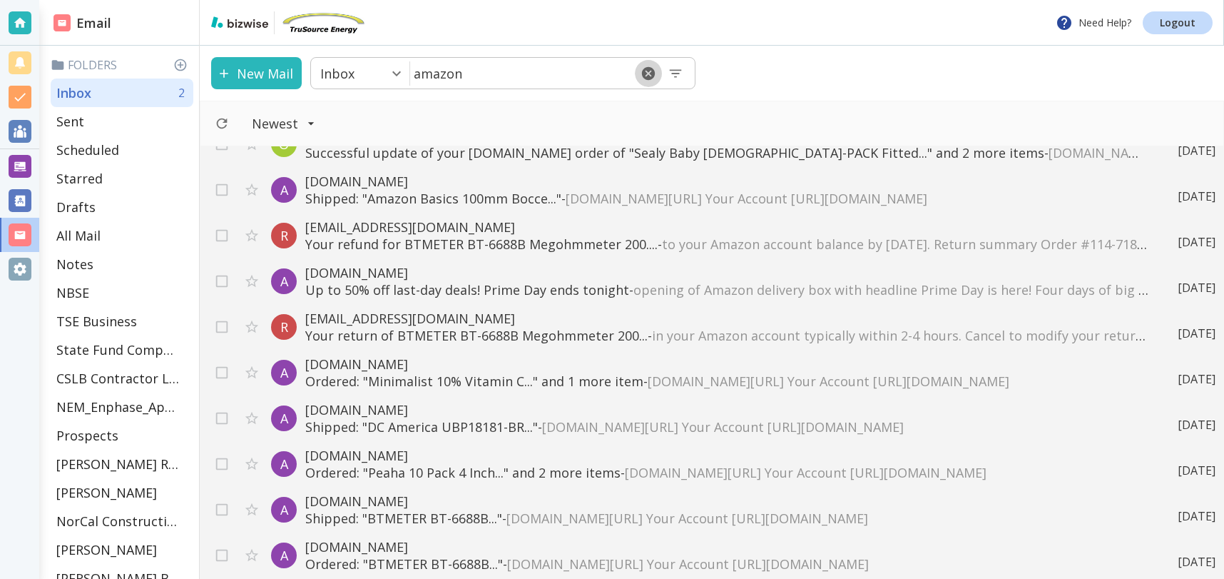
click at [646, 69] on icon "button" at bounding box center [648, 72] width 13 height 13
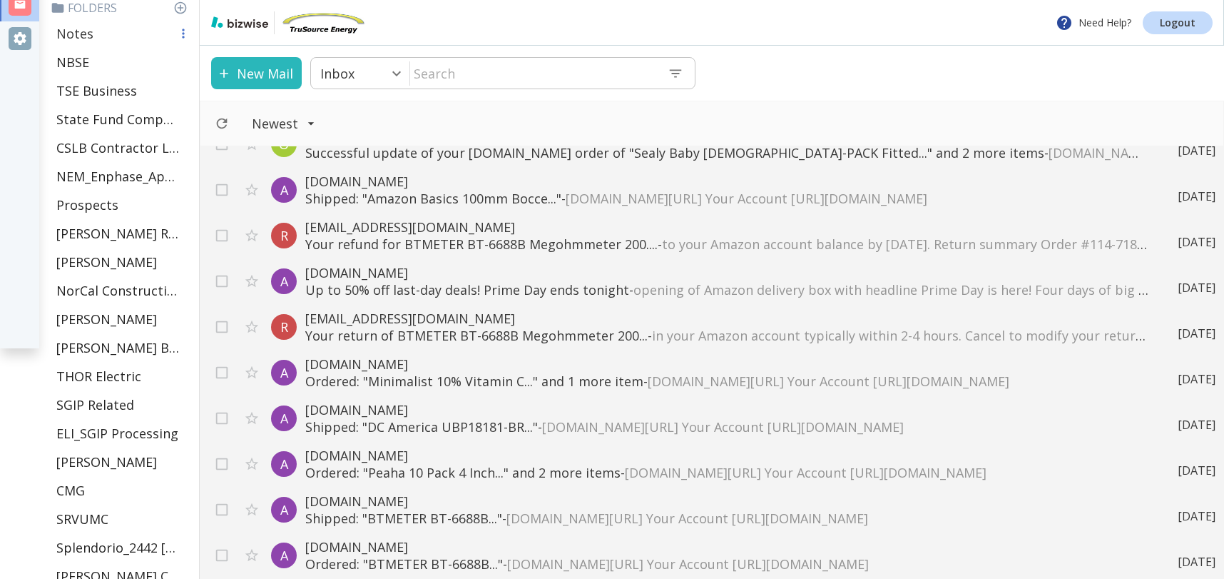
scroll to position [233, 0]
